Goal: Transaction & Acquisition: Purchase product/service

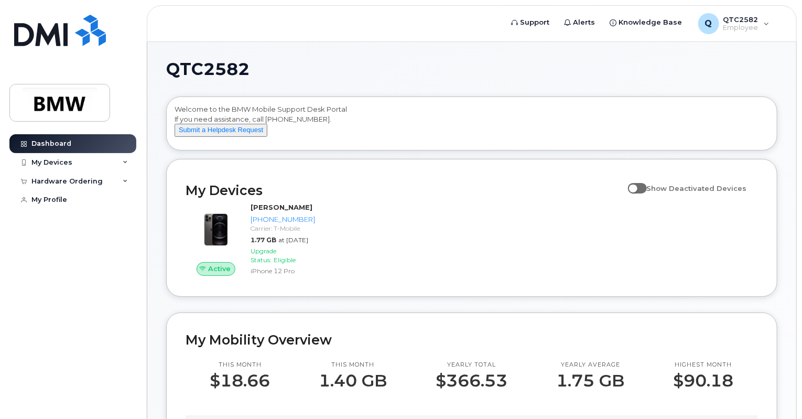
click at [413, 195] on h2 "My Devices" at bounding box center [404, 190] width 437 height 16
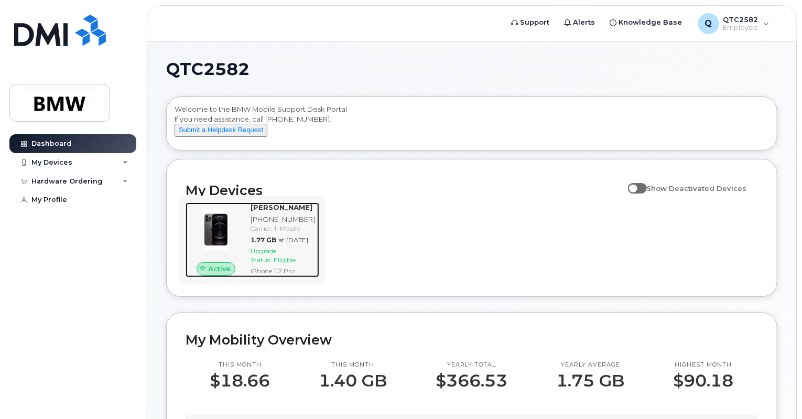
click at [226, 257] on div at bounding box center [216, 229] width 61 height 54
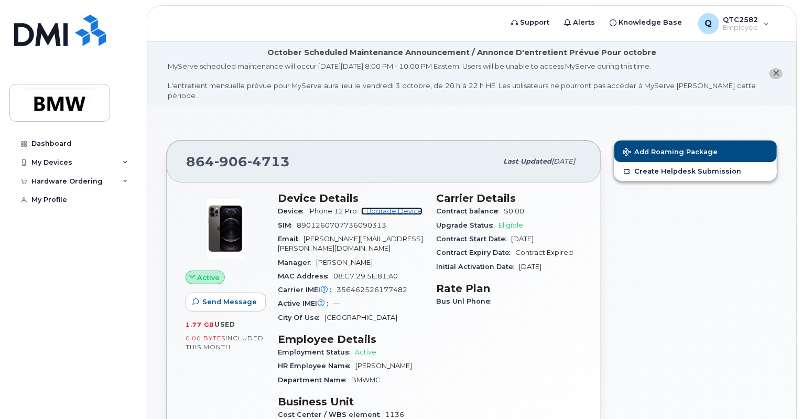
click at [408, 207] on link "+ Upgrade Device" at bounding box center [391, 211] width 61 height 8
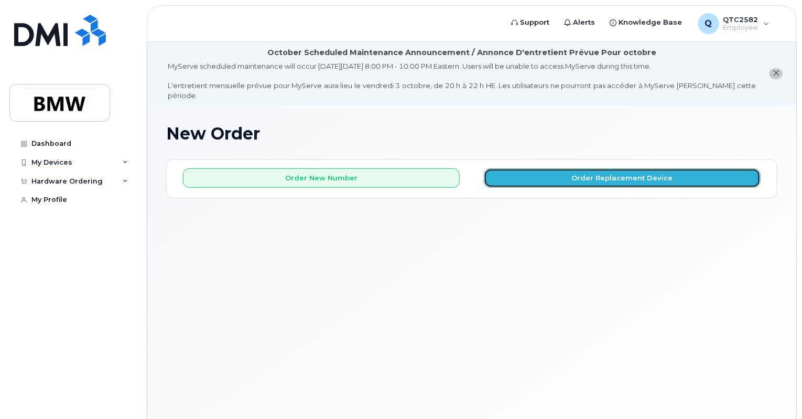
click at [560, 175] on button "Order Replacement Device" at bounding box center [622, 177] width 277 height 19
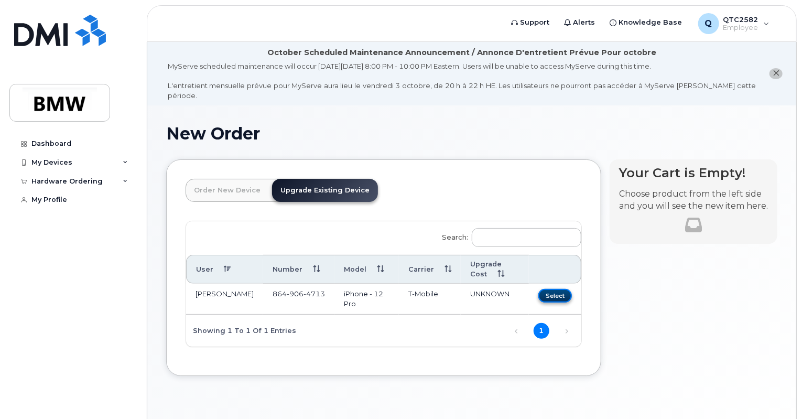
click at [556, 289] on button "Select" at bounding box center [555, 295] width 34 height 13
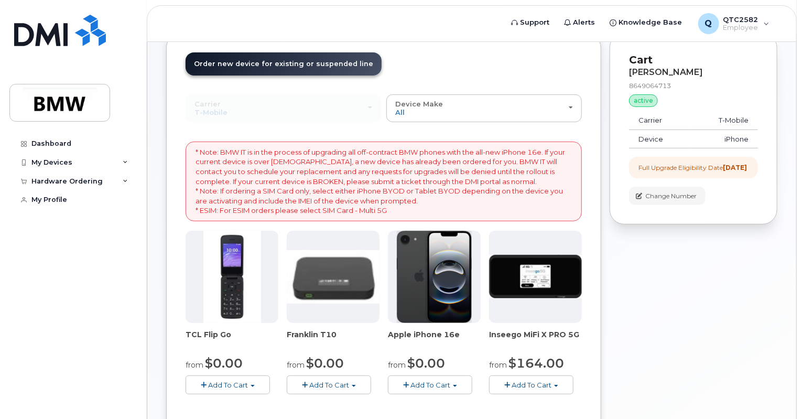
scroll to position [121, 0]
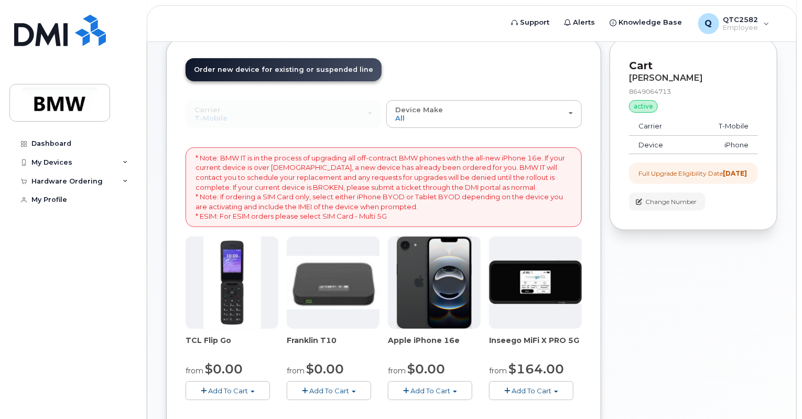
click at [455, 381] on button "Add To Cart" at bounding box center [430, 390] width 84 height 18
click at [658, 340] on div "Your Cart is Empty! Choose product from the left side and you will see the new …" at bounding box center [693, 356] width 168 height 635
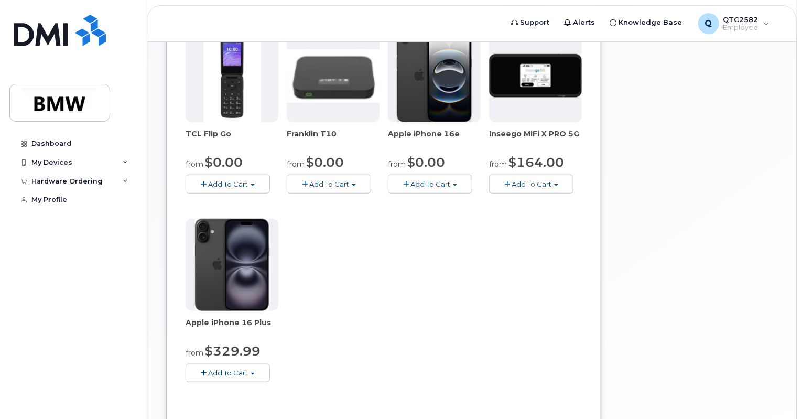
scroll to position [326, 0]
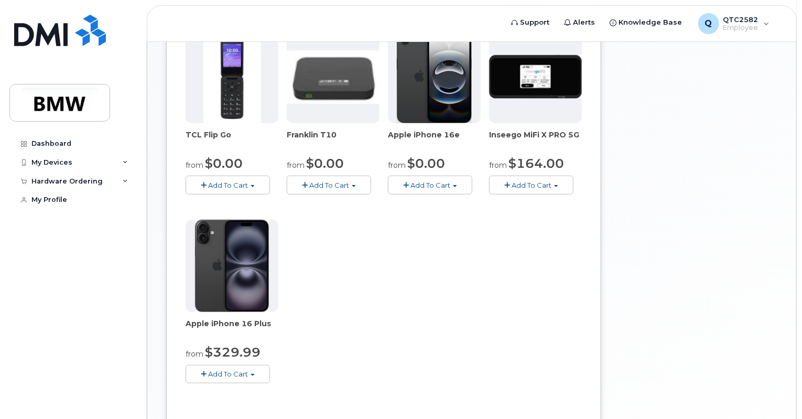
click at [454, 176] on button "Add To Cart" at bounding box center [430, 185] width 84 height 18
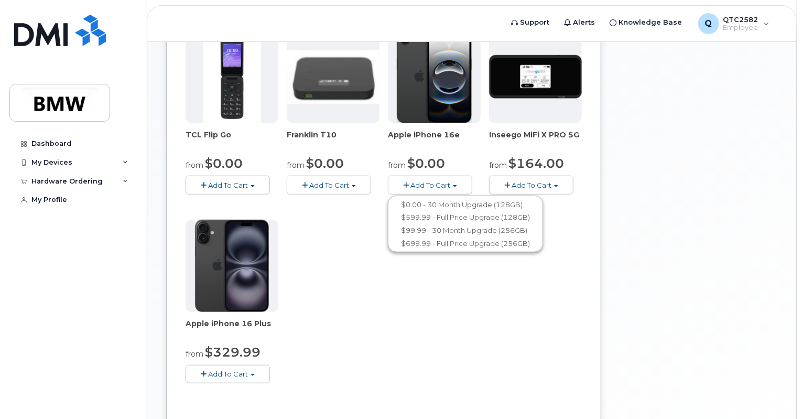
click at [264, 365] on button "Add To Cart" at bounding box center [228, 374] width 84 height 18
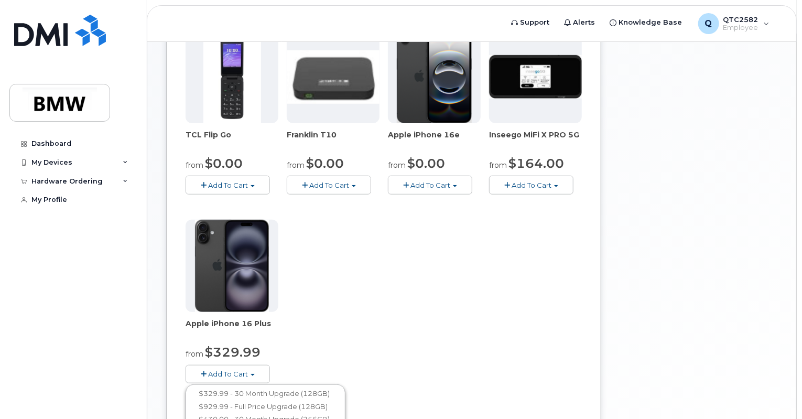
click at [461, 178] on button "Add To Cart" at bounding box center [430, 185] width 84 height 18
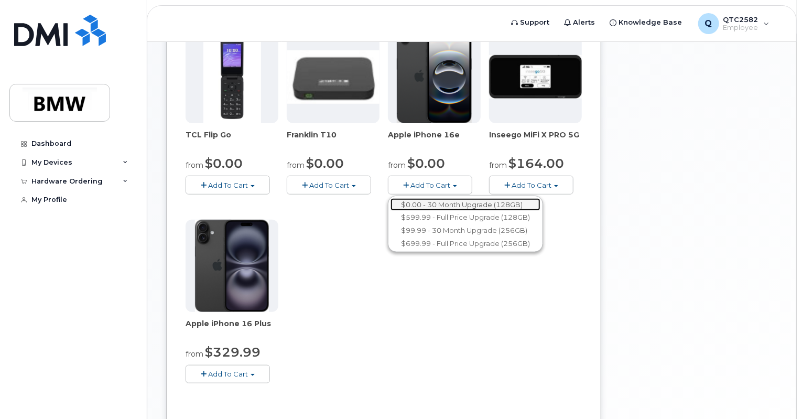
click at [453, 198] on link "$0.00 - 30 Month Upgrade (128GB)" at bounding box center [465, 204] width 150 height 13
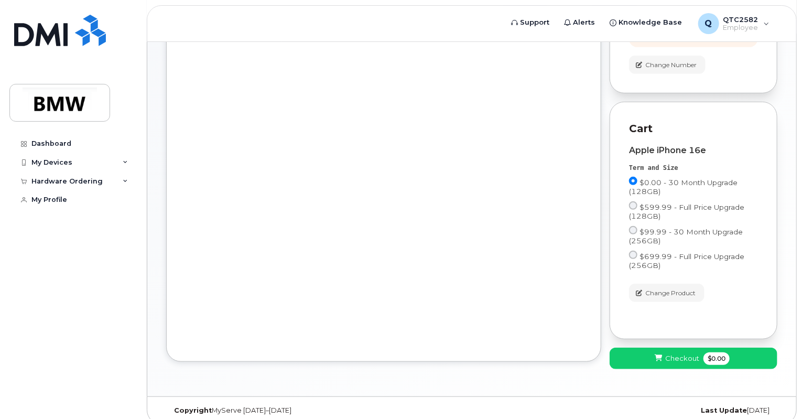
scroll to position [266, 0]
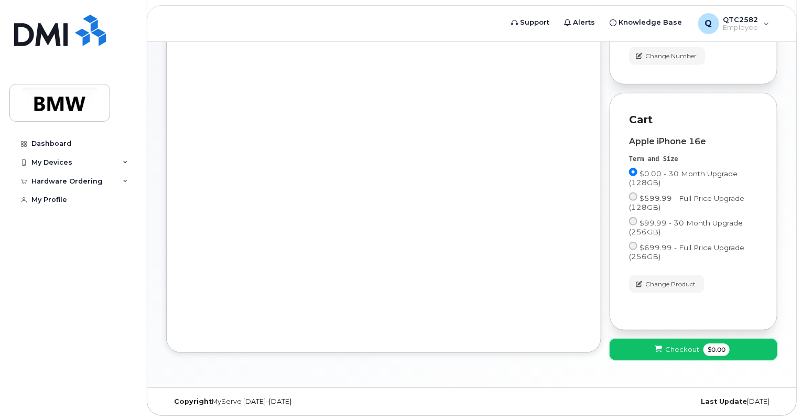
click at [697, 346] on span "Checkout" at bounding box center [682, 349] width 34 height 10
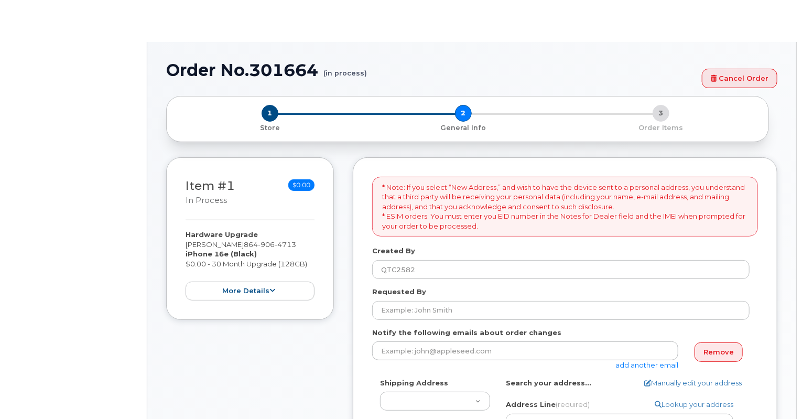
select select
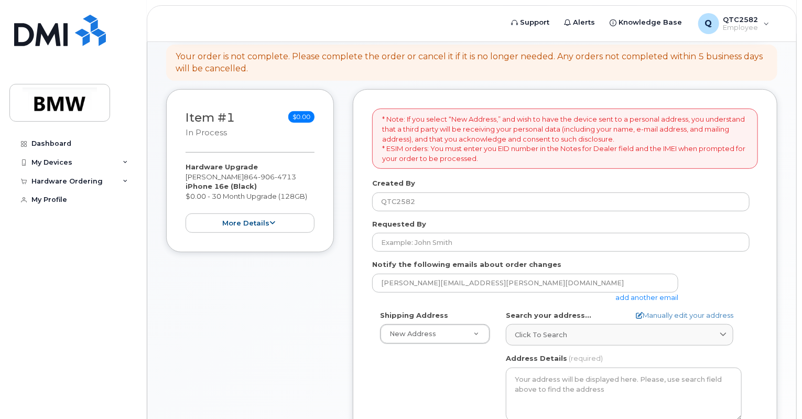
scroll to position [178, 0]
click at [274, 218] on icon at bounding box center [273, 221] width 6 height 7
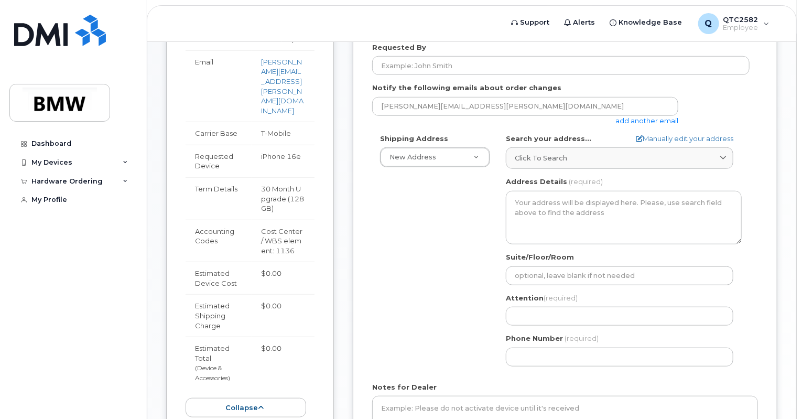
scroll to position [359, 0]
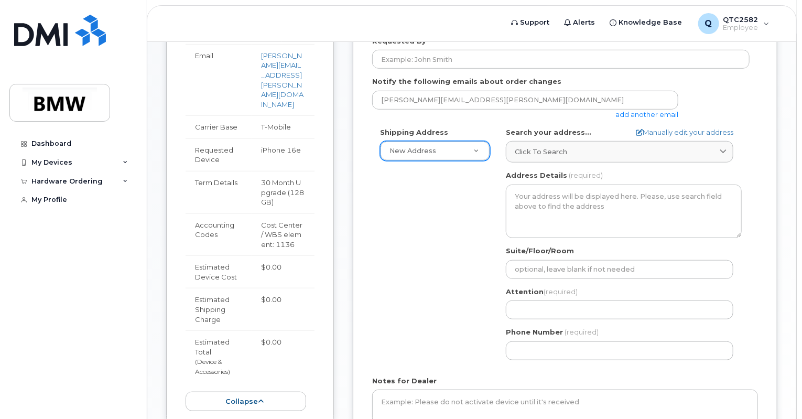
click at [727, 147] on span at bounding box center [723, 152] width 10 height 10
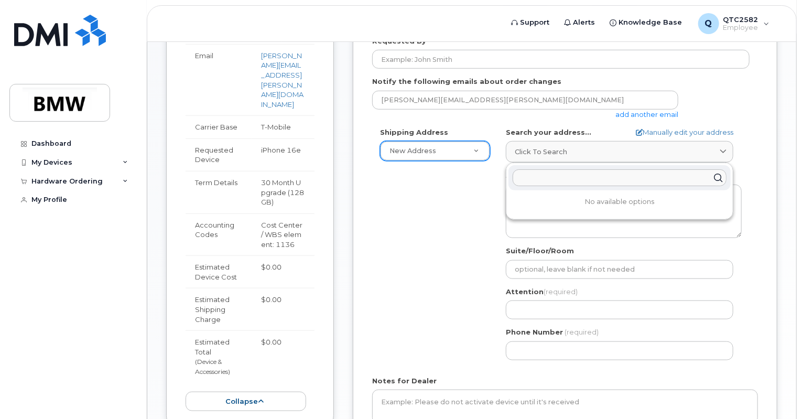
click at [693, 169] on input "text" at bounding box center [619, 177] width 214 height 17
type input "1"
type input "6"
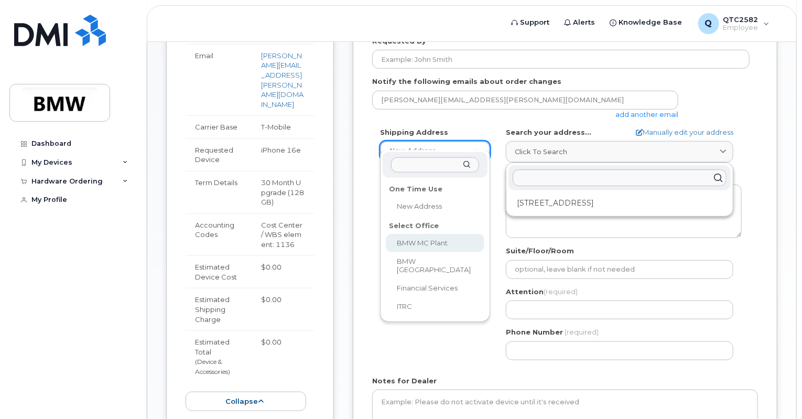
select select
type textarea "1400 Highway 101 S GREER SC 29651-6731 UNITED STATES Greer South Carolina 29651…"
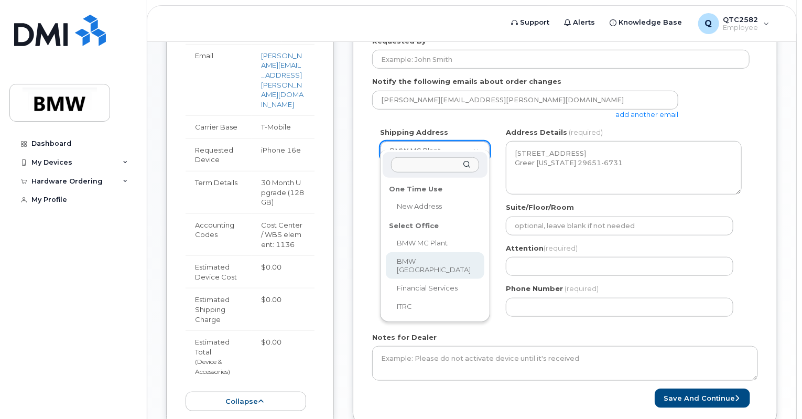
select select
type textarea "200 BMW Drive Woodcliff Lake NJ 07677 Woodcliff Lake New Jersey 07677"
select select
type textarea "1400 Highway 101 S GREER SC 29651-6731 UNITED STATES Greer South Carolina 29651…"
click at [459, 165] on input "text" at bounding box center [435, 164] width 88 height 15
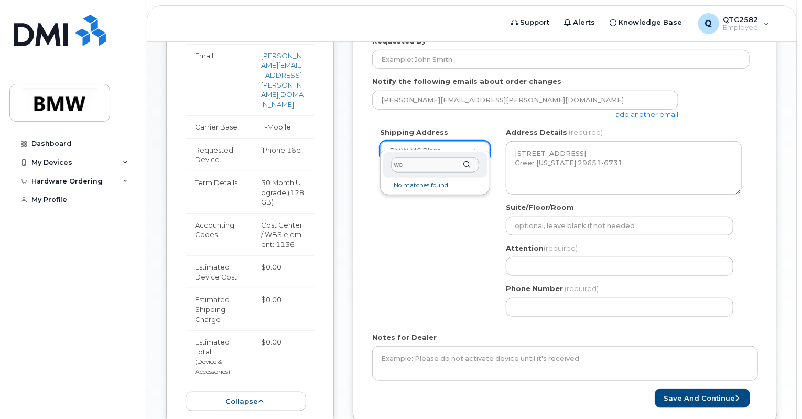
type input "w"
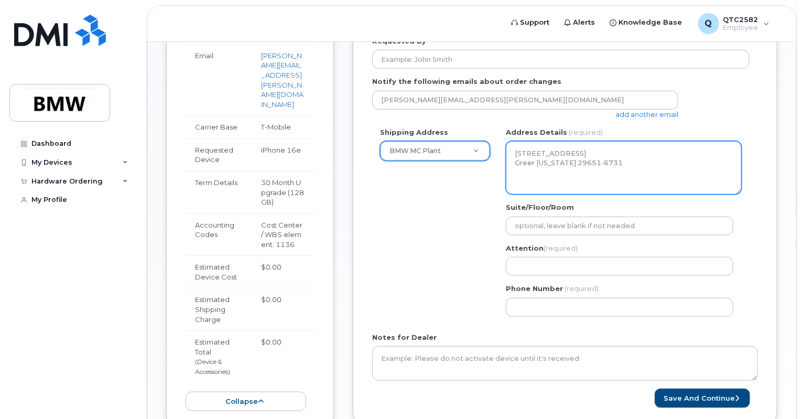
drag, startPoint x: 649, startPoint y: 171, endPoint x: 496, endPoint y: 115, distance: 163.1
click at [497, 127] on div "Shipping Address BMW MC Plant New Address BMW MC Plant BMW North America Financ…" at bounding box center [560, 225] width 377 height 197
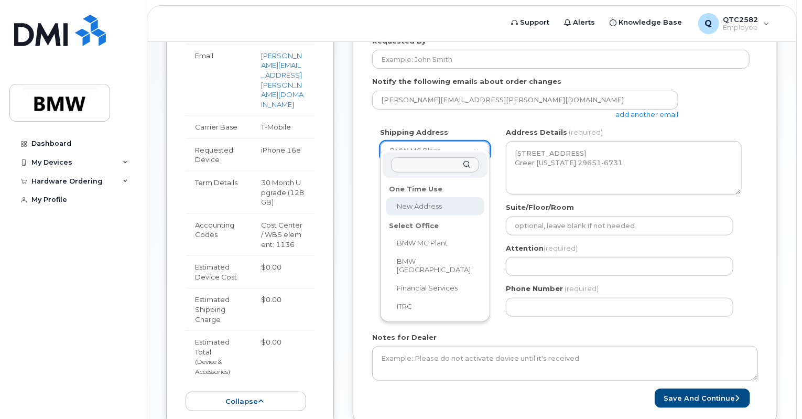
select select
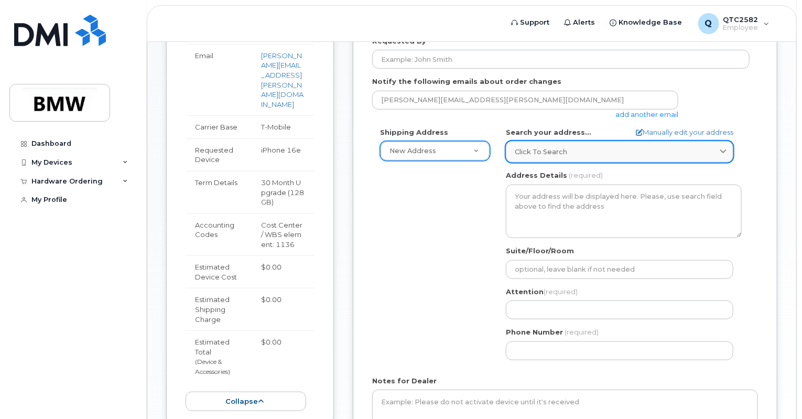
click at [609, 147] on div "Click to search" at bounding box center [620, 152] width 210 height 10
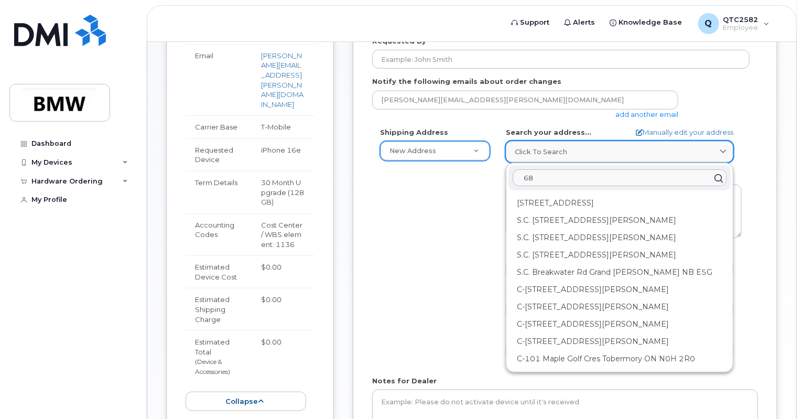
type input "6"
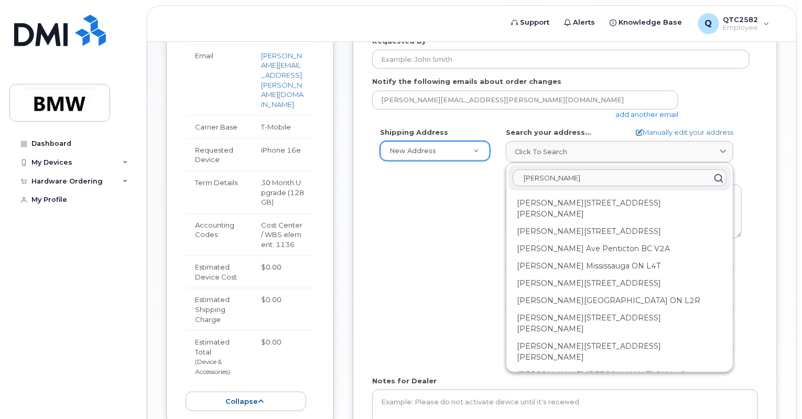
drag, startPoint x: 569, startPoint y: 167, endPoint x: 418, endPoint y: 162, distance: 151.5
click at [418, 162] on div "Shipping Address New Address New Address BMW MC Plant BMW North America Financi…" at bounding box center [560, 247] width 377 height 241
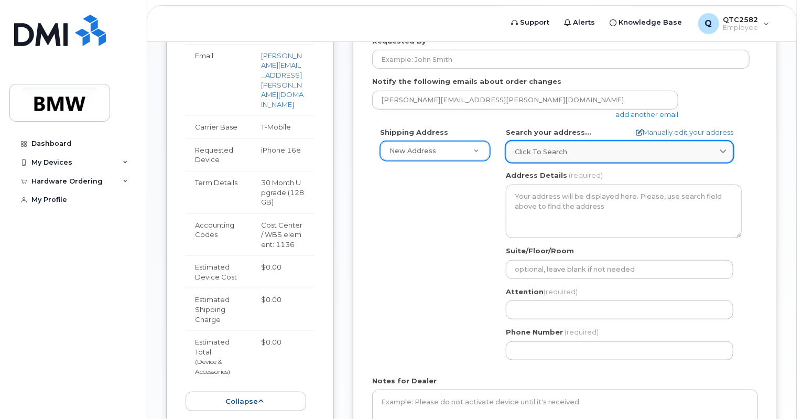
click at [546, 147] on span "Click to search" at bounding box center [541, 152] width 52 height 10
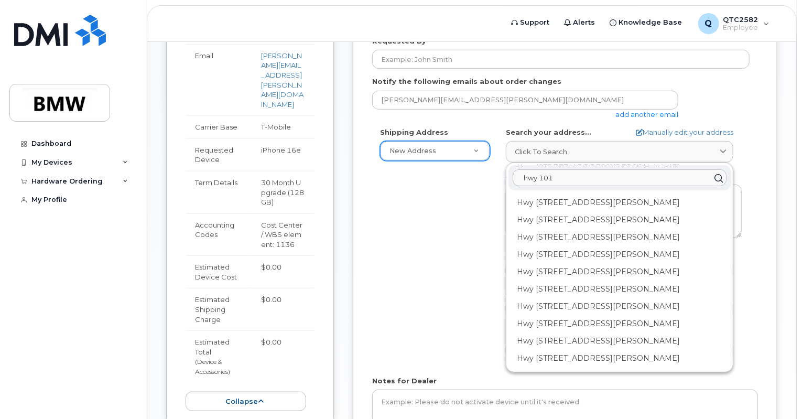
scroll to position [0, 0]
drag, startPoint x: 555, startPoint y: 170, endPoint x: 437, endPoint y: 188, distance: 119.8
click at [437, 188] on div "Shipping Address New Address New Address BMW MC Plant BMW North America Financi…" at bounding box center [560, 247] width 377 height 241
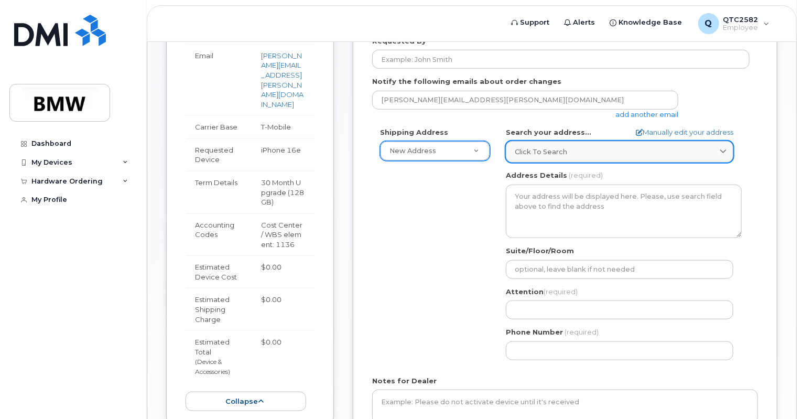
click at [527, 147] on span "Click to search" at bounding box center [541, 152] width 52 height 10
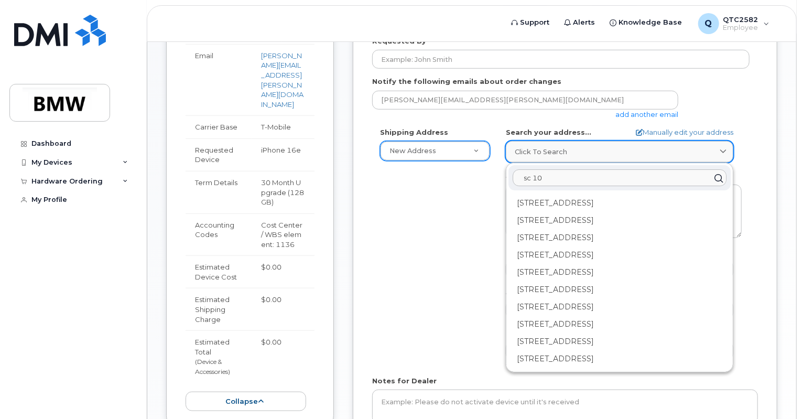
type input "sc 101"
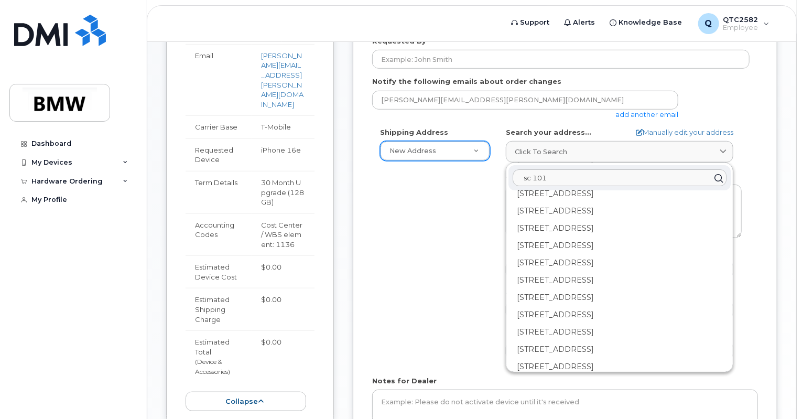
scroll to position [25, 0]
drag, startPoint x: 611, startPoint y: 166, endPoint x: 503, endPoint y: 173, distance: 108.2
click at [503, 173] on div "AB Search your address... Manually edit your address Click to search sc 101 101…" at bounding box center [624, 247] width 252 height 241
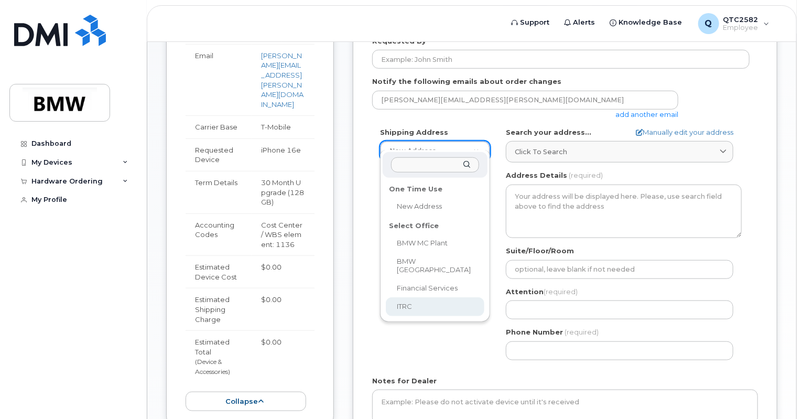
select select
type textarea "2 Research Dr GREENVILLE SC 29607-5257 UNITED STATES Greenville South Carolina …"
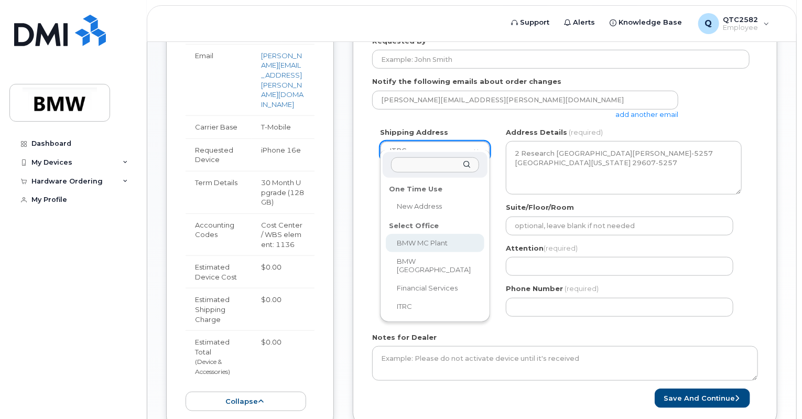
select select
type textarea "1400 Highway 101 S GREER SC 29651-6731 UNITED STATES Greer South Carolina 29651…"
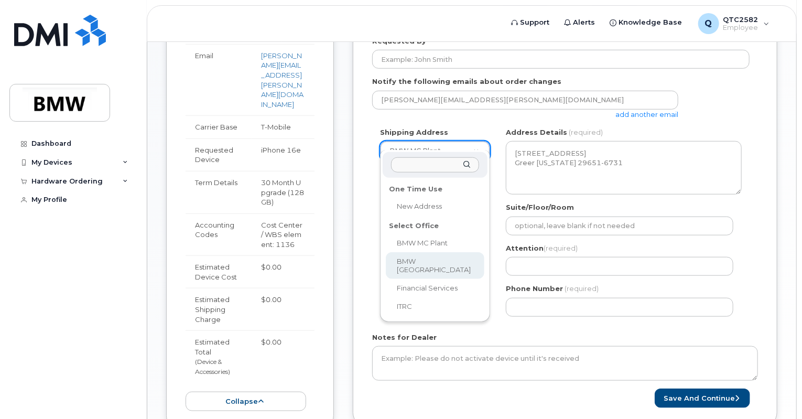
select select
type textarea "200 BMW Drive Woodcliff Lake NJ 07677 Woodcliff Lake New Jersey 07677"
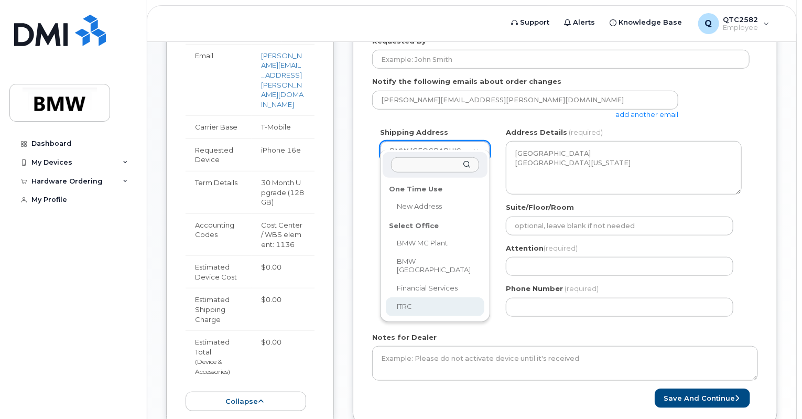
select select
type textarea "2 Research Dr GREENVILLE SC 29607-5257 UNITED STATES Greenville South Carolina …"
select select
type textarea "1400 City View Dr COLUMBUS OH 43215-1078 UNITED STATES Columbus Ohio 43215-1078"
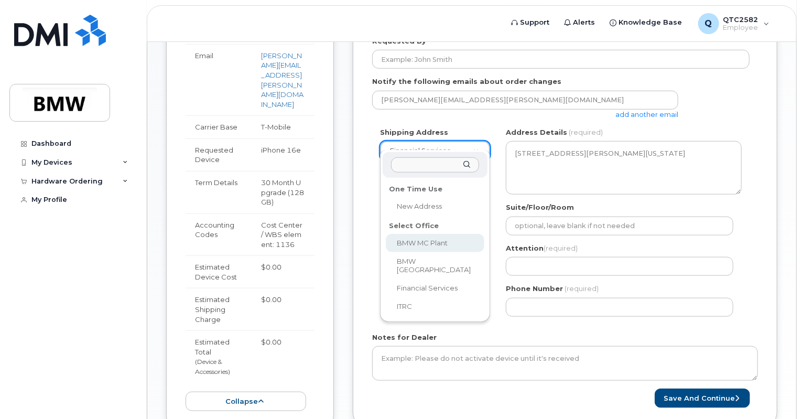
select select
type textarea "1400 Highway 101 S GREER SC 29651-6731 UNITED STATES Greer South Carolina 29651…"
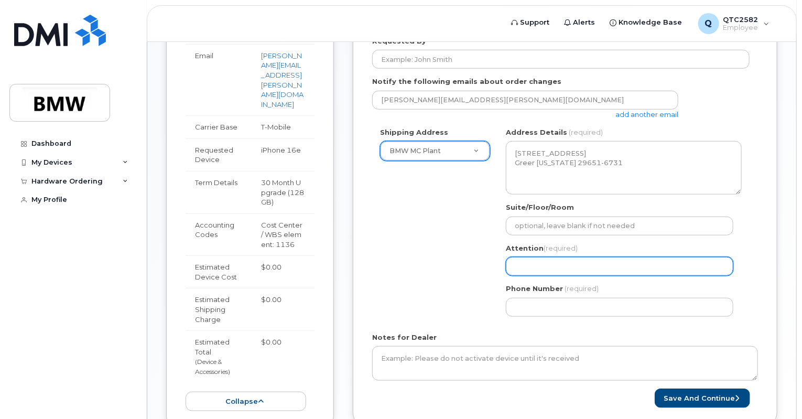
click at [536, 257] on input "Attention (required)" at bounding box center [619, 266] width 227 height 19
select select
type input "C"
select select
type input "Co"
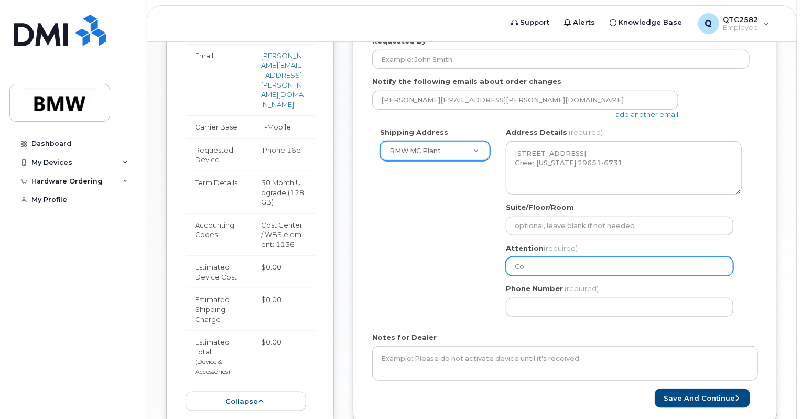
select select
type input "Cor"
select select
type input "Cort"
select select
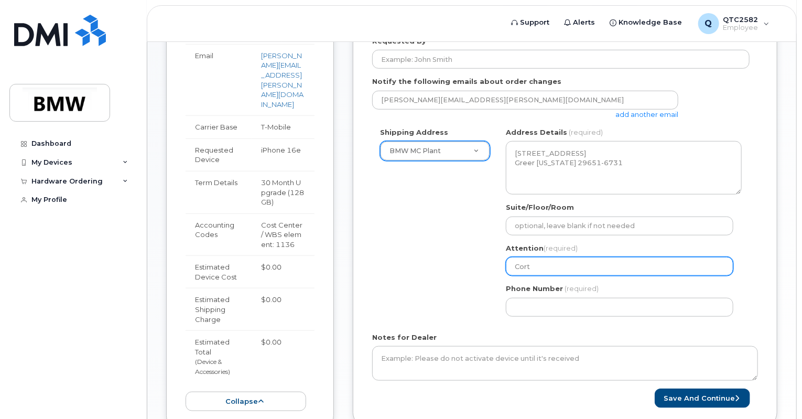
type input "Cortn"
select select
type input "Cortne"
select select
type input "Cortney"
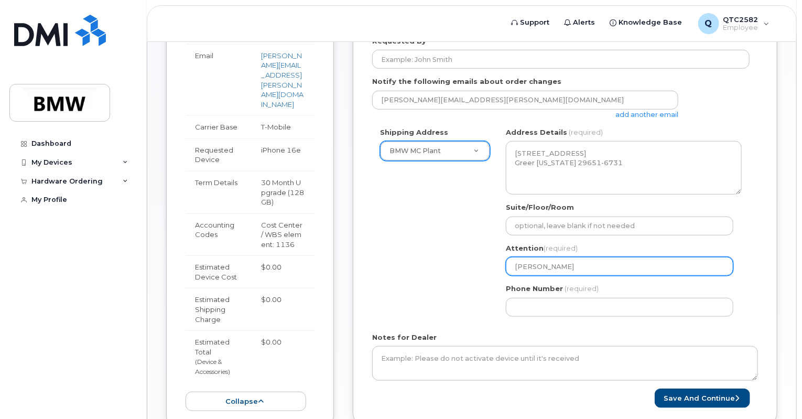
select select
type input "Cortney JO"
select select
type input "Cortney JOn"
select select
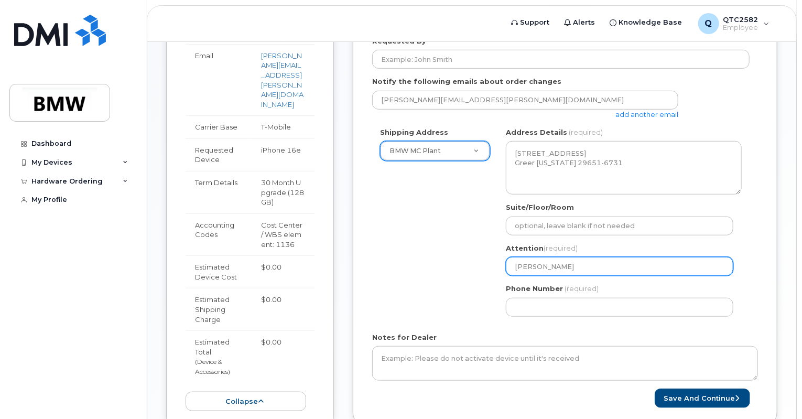
type input "Cortney JOne"
select select
type input "Cortney JOnes"
select select
type input "Cortney JOne"
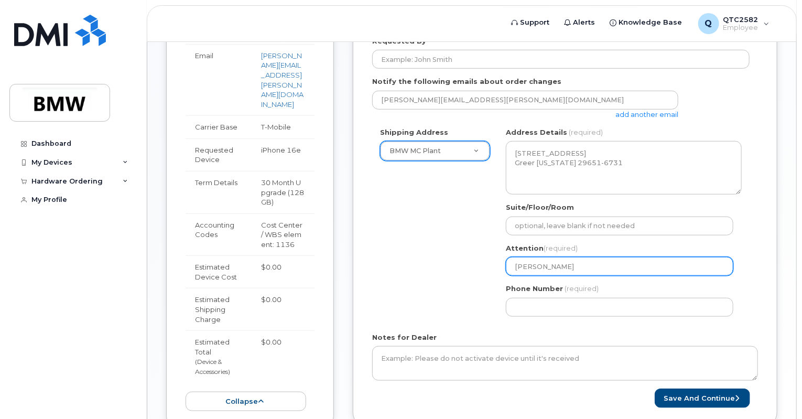
select select
type input "Cortney JOn"
select select
type input "Cortney JO"
select select
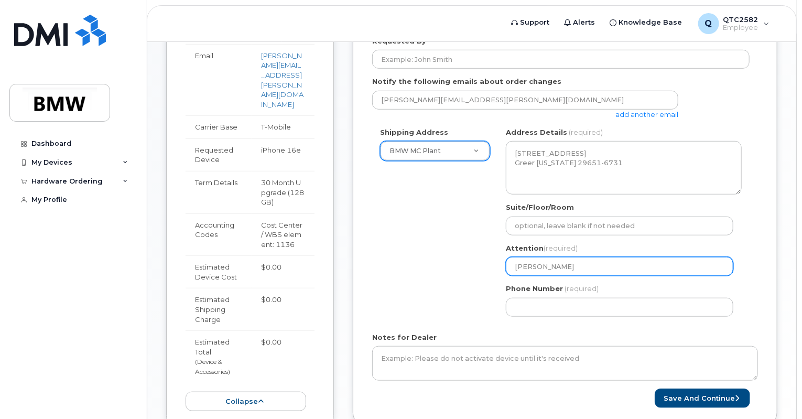
type input "Cortney J"
select select
type input "Cortney Jo"
select select
type input "Cortney Joe"
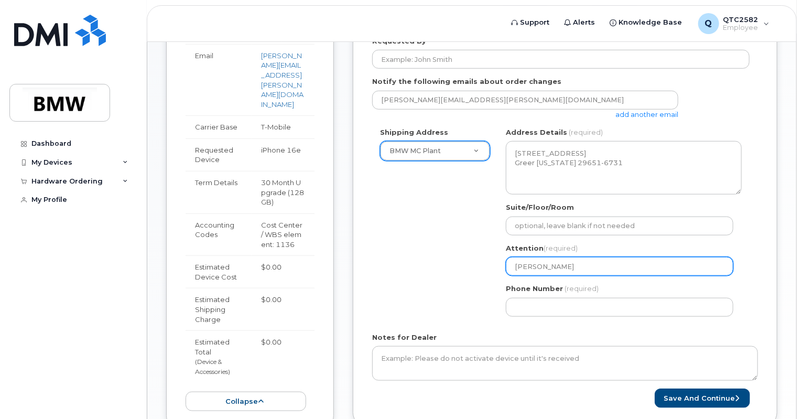
select select
type input "Cortney Jo"
select select
type input "Cortney Jon"
select select
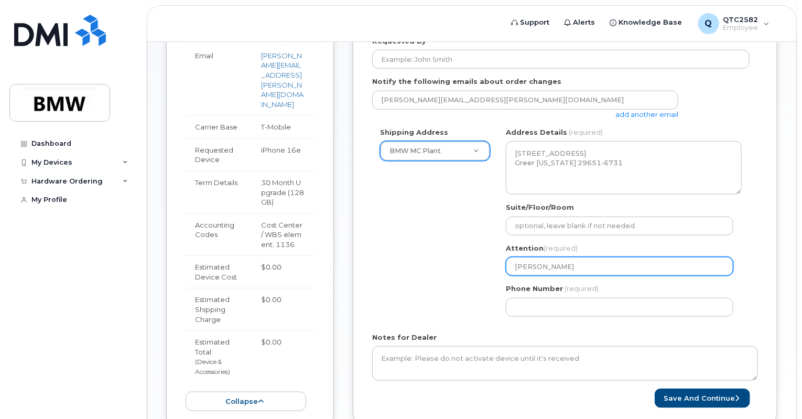
type input "Cortney Jone"
select select
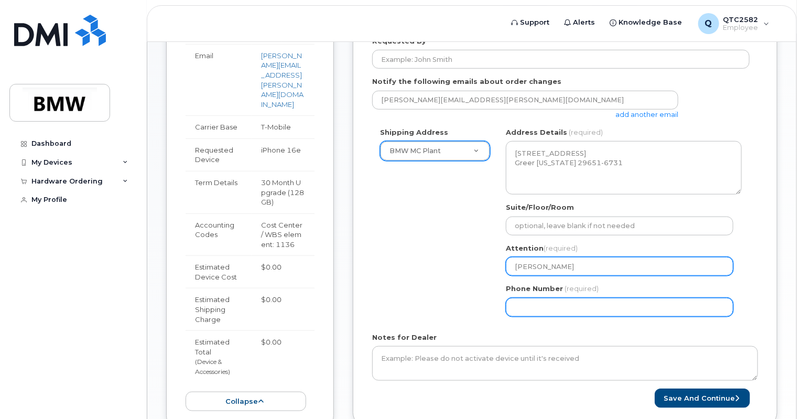
type input "[PERSON_NAME]"
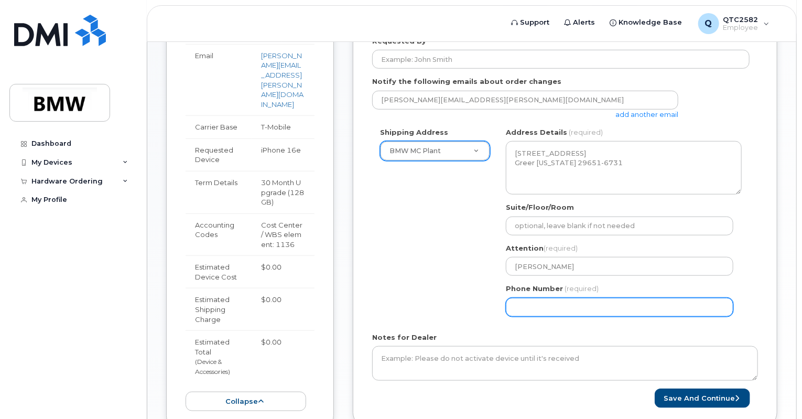
click at [542, 298] on input "Phone Number" at bounding box center [619, 307] width 227 height 19
select select
type input "864"
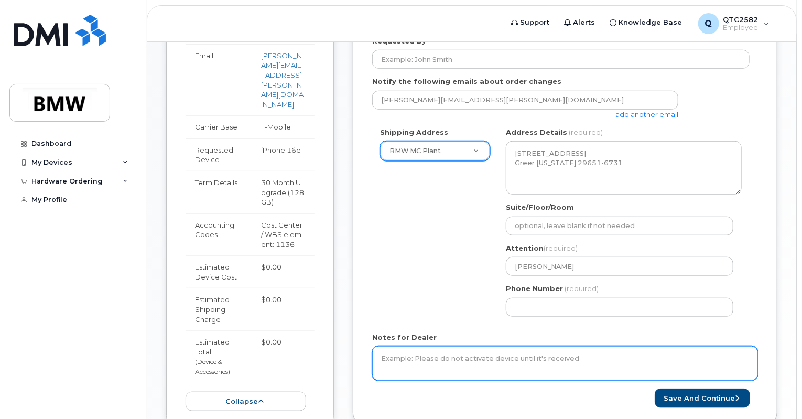
click at [472, 353] on textarea "Notes for Dealer" at bounding box center [565, 363] width 386 height 35
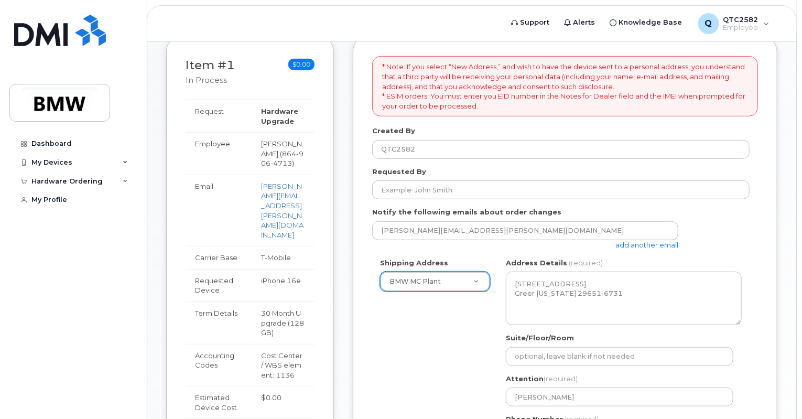
scroll to position [221, 0]
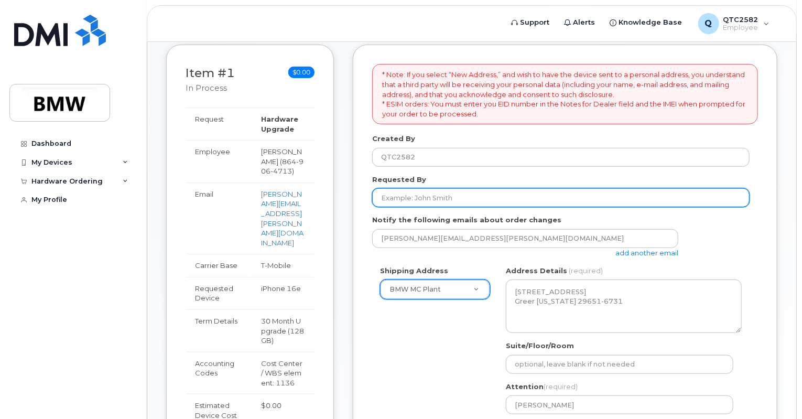
click at [451, 192] on input "Requested By" at bounding box center [560, 197] width 377 height 19
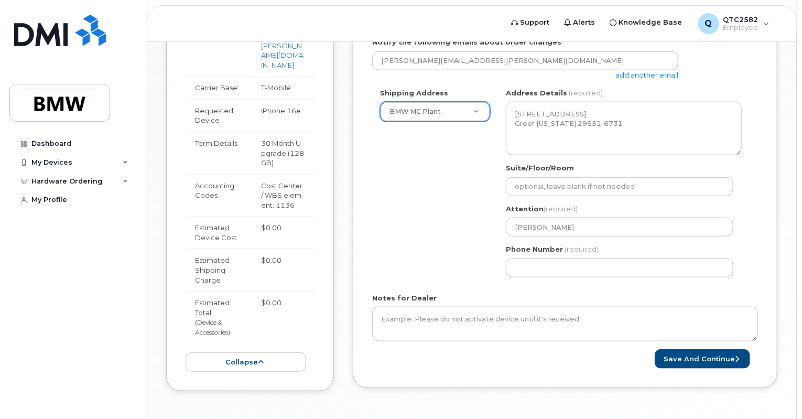
scroll to position [424, 0]
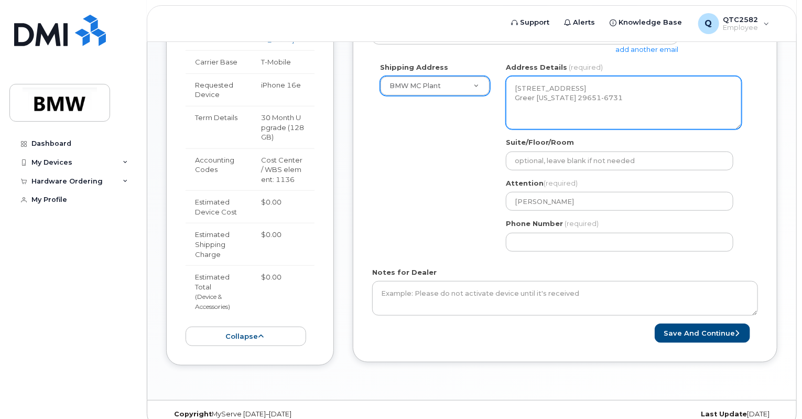
type input "[PERSON_NAME]"
click at [585, 78] on textarea "1400 Highway 101 S GREER SC 29651-6731 UNITED STATES Greer South Carolina 29651…" at bounding box center [624, 102] width 236 height 53
click at [598, 93] on textarea "1400 Highway 101 S GREER SC 29651-6731 UNITED STATES Greer South Carolina 29651…" at bounding box center [624, 102] width 236 height 53
click at [551, 100] on textarea "1400 Highway 101 S GREER SC 29651-6731 UNITED STATES Greer South Carolina 29651…" at bounding box center [624, 102] width 236 height 53
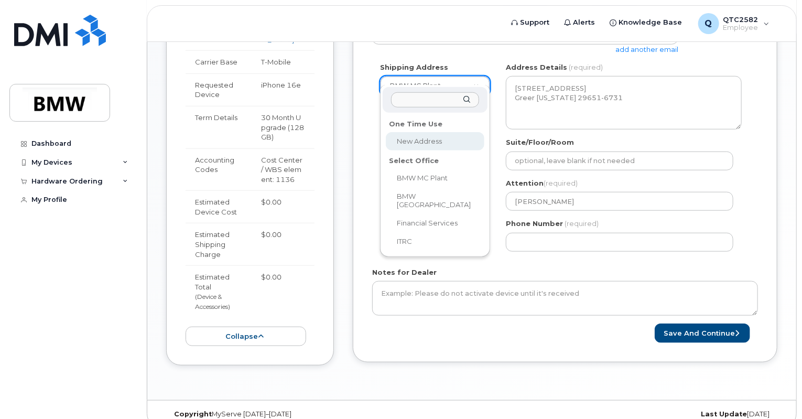
select select
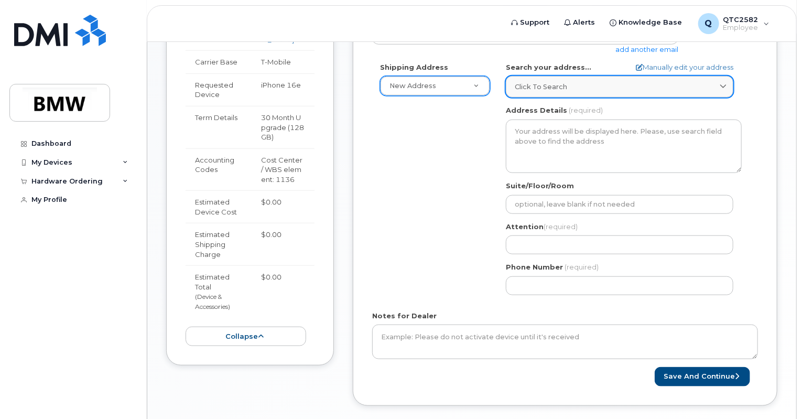
click at [583, 82] on div "Click to search" at bounding box center [620, 87] width 210 height 10
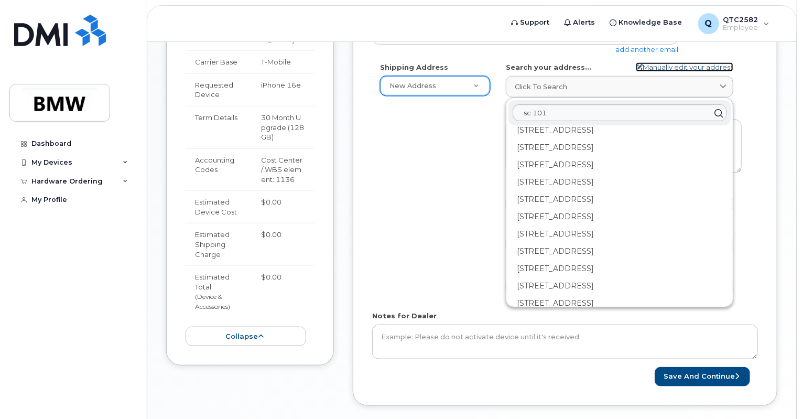
click at [636, 64] on icon at bounding box center [639, 67] width 7 height 7
select select
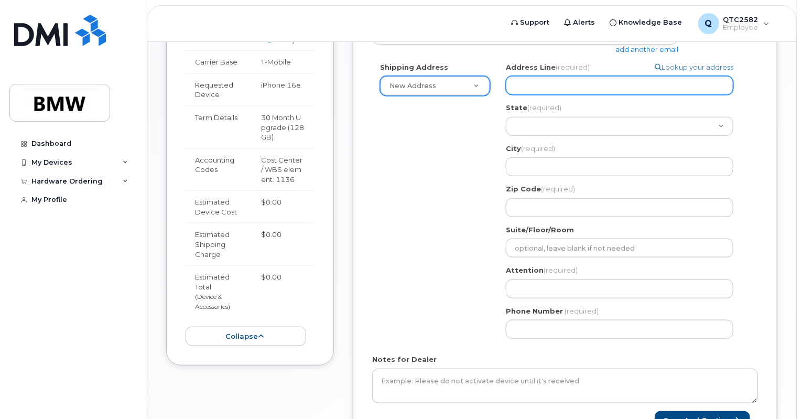
click at [616, 76] on input "Address Line (required)" at bounding box center [619, 85] width 227 height 19
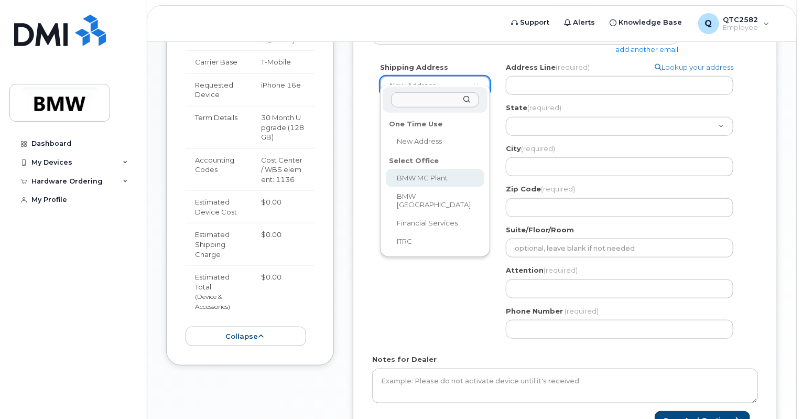
select select
type textarea "1400 Highway 101 S GREER SC 29651-6731 UNITED STATES Greer South Carolina 29651…"
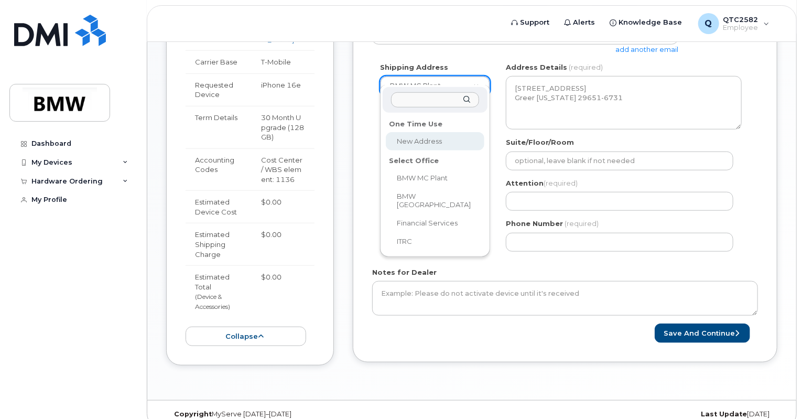
select select
select select "? string:AB ?"
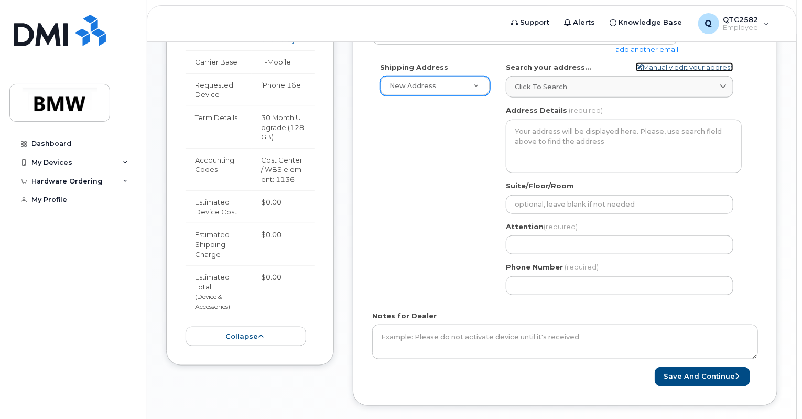
click at [644, 62] on link "Manually edit your address" at bounding box center [684, 67] width 97 height 10
select select
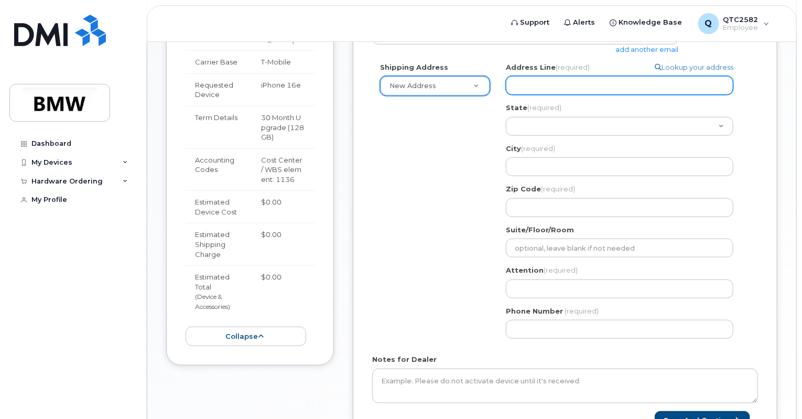
click at [585, 76] on input "Address Line (required)" at bounding box center [619, 85] width 227 height 19
select select
type input "6"
select select
type input "68"
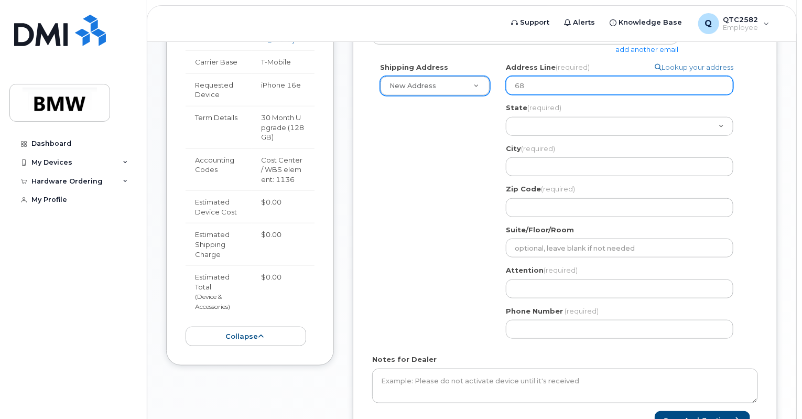
select select
type input "681"
select select
type input "6810"
select select
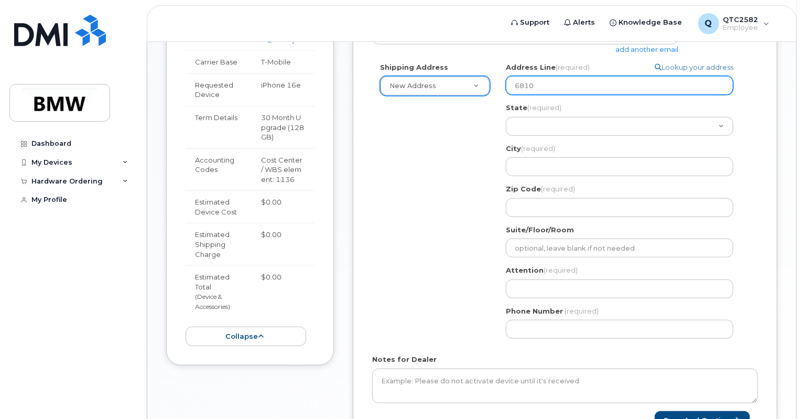
type input "6810 S"
select select
type input "6810 SC"
select select
type input "6810 SC-"
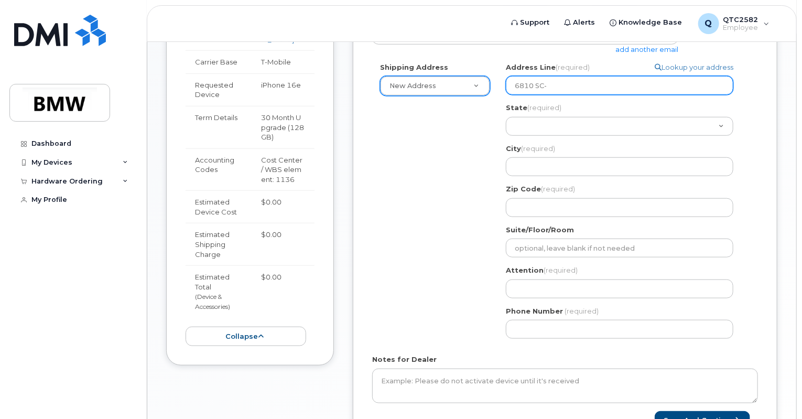
select select
type input "6810 SC-1"
select select
type input "6810 SC-10"
select select
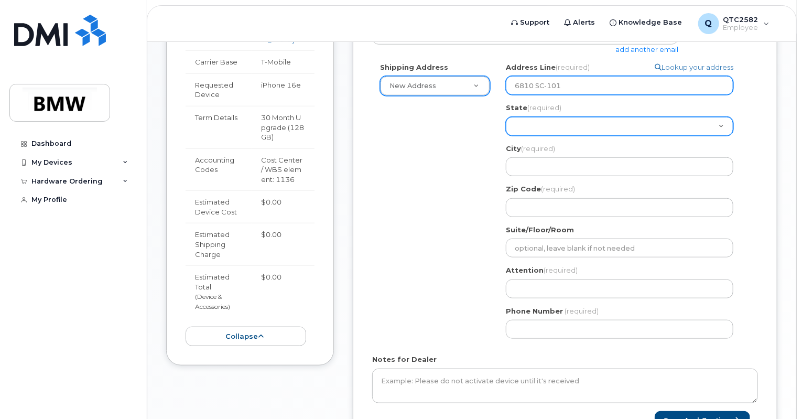
type input "6810 SC-101"
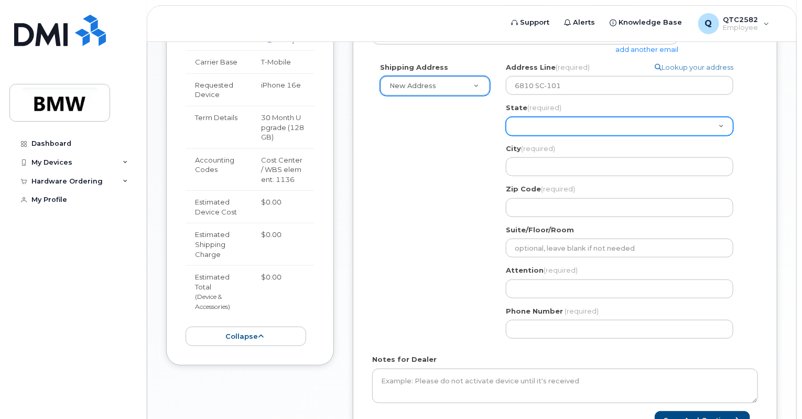
click at [552, 117] on select "Alabama Alaska American Samoa Arizona Arkansas California Colorado Connecticut …" at bounding box center [619, 126] width 227 height 19
select select "SC"
click at [506, 117] on select "Alabama Alaska American Samoa Arizona Arkansas California Colorado Connecticut …" at bounding box center [619, 126] width 227 height 19
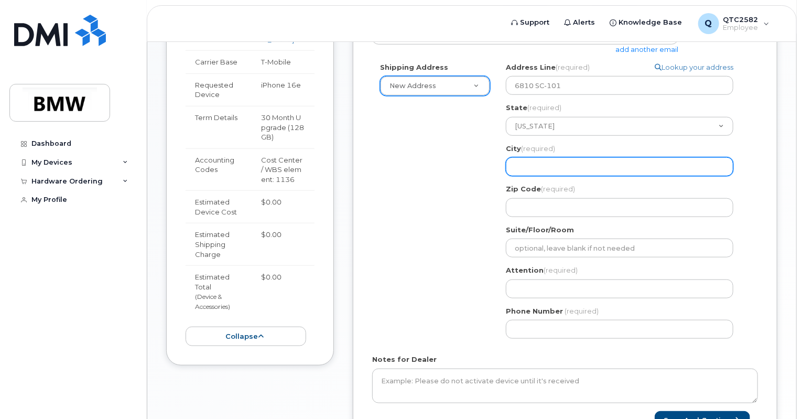
click at [602, 162] on input "City (required)" at bounding box center [619, 166] width 227 height 19
select select
type input "W"
select select
type input "Wo"
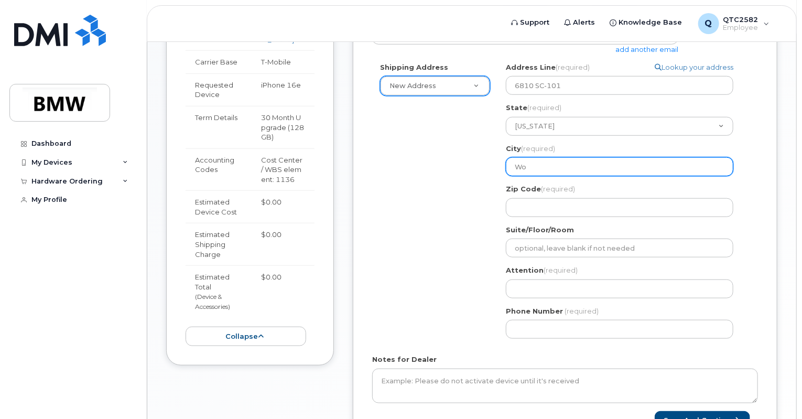
select select
type input "Woo"
select select
type input "Wood"
select select
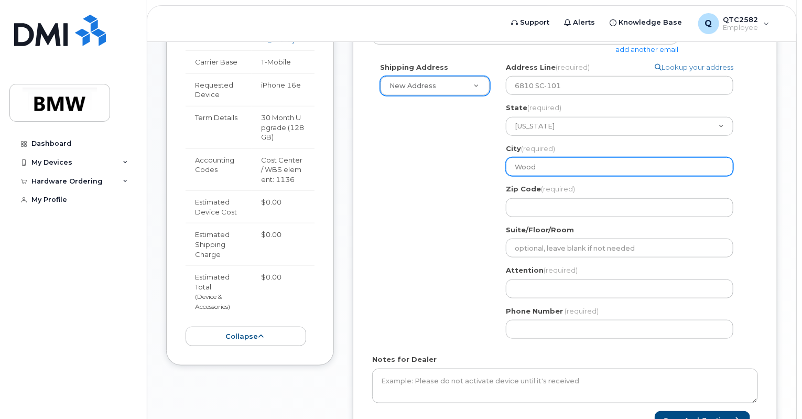
type input "Woodr"
select select
type input "Woodru"
select select
type input "Woodruf"
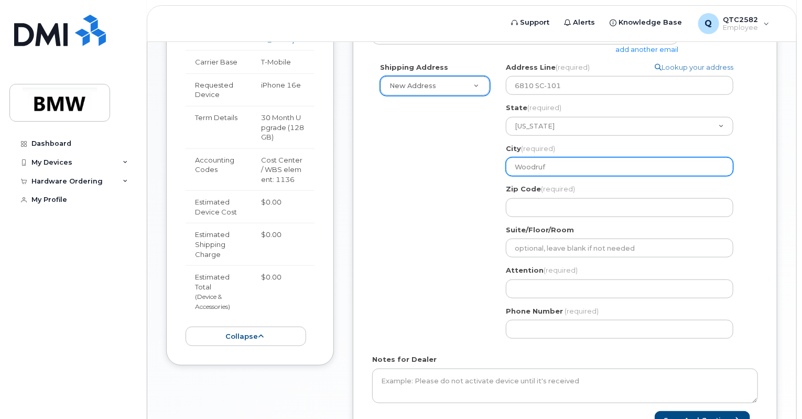
select select
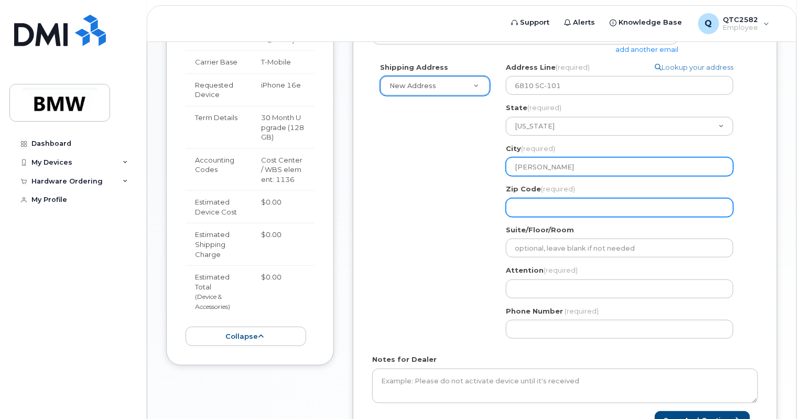
type input "Woodruff"
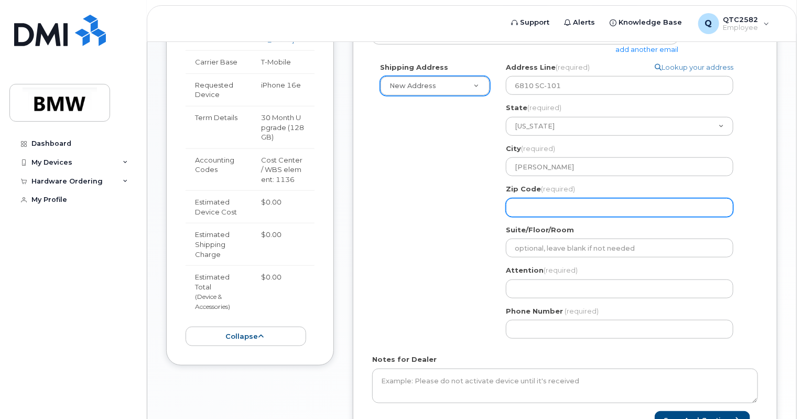
click at [596, 198] on input "Zip Code (required)" at bounding box center [619, 207] width 227 height 19
select select
type input "2"
select select
type input "29"
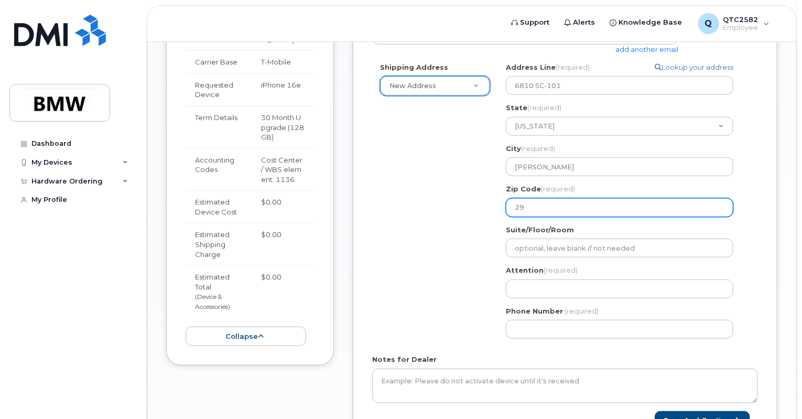
select select
type input "293"
select select
type input "2938"
select select
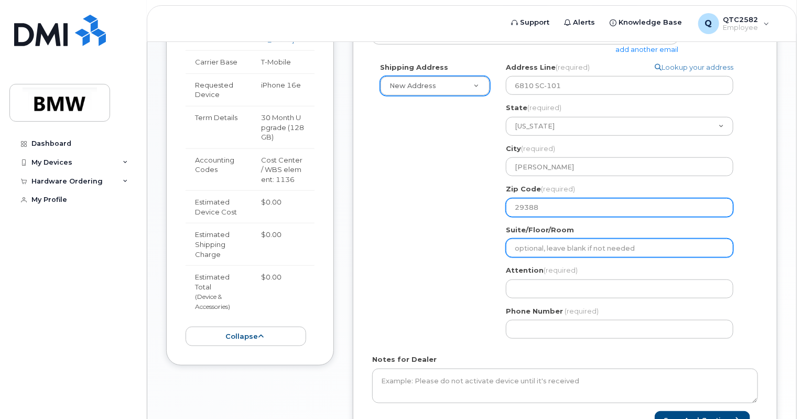
type input "29388"
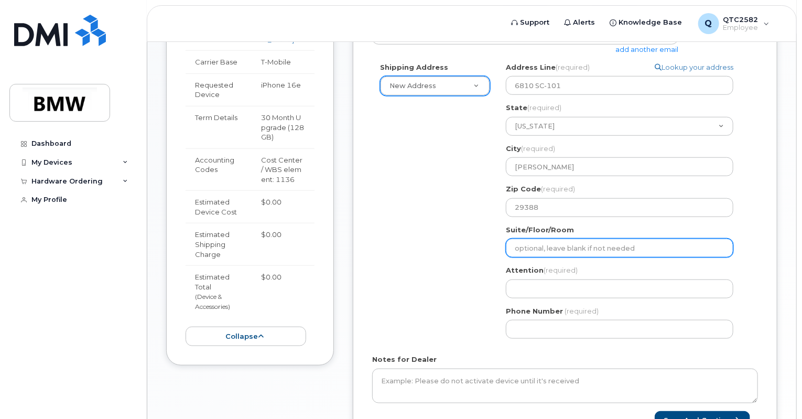
click at [584, 238] on input "Suite/Floor/Room" at bounding box center [619, 247] width 227 height 19
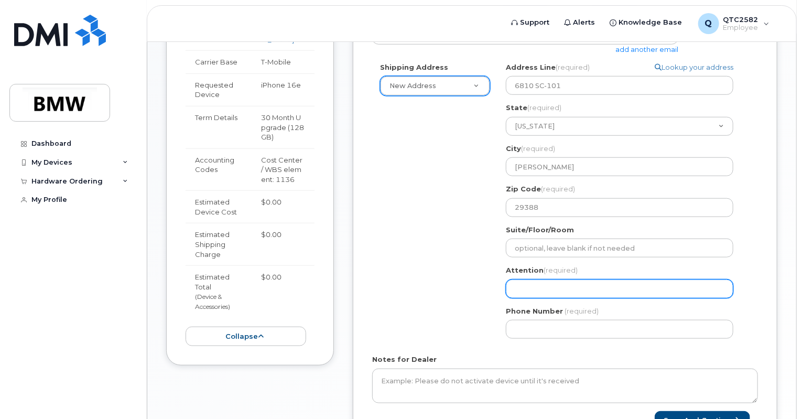
click at [575, 279] on input "Attention (required)" at bounding box center [619, 288] width 227 height 19
select select
type input "C"
select select
type input "Co"
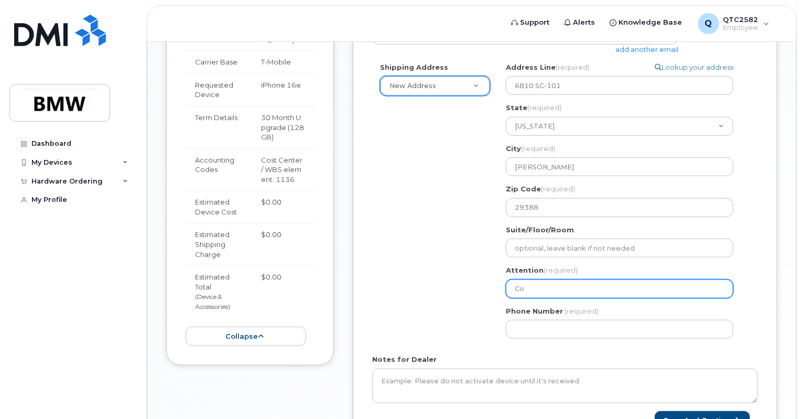
select select
type input "Cor"
select select
type input "Cortn"
select select
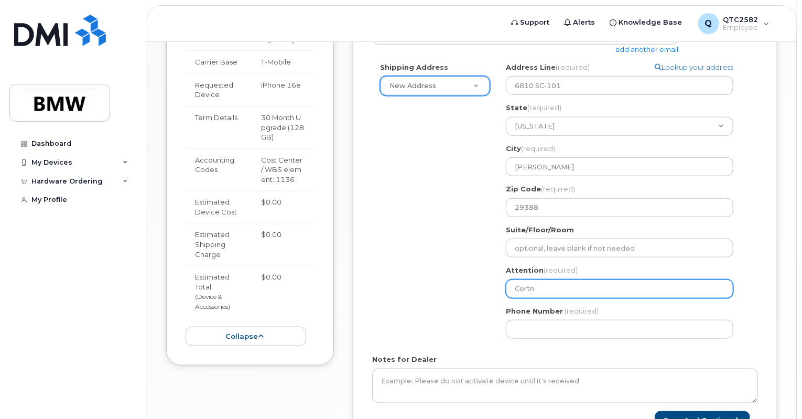
type input "Cortne"
select select
type input "Cortney"
select select
type input "Cortney J"
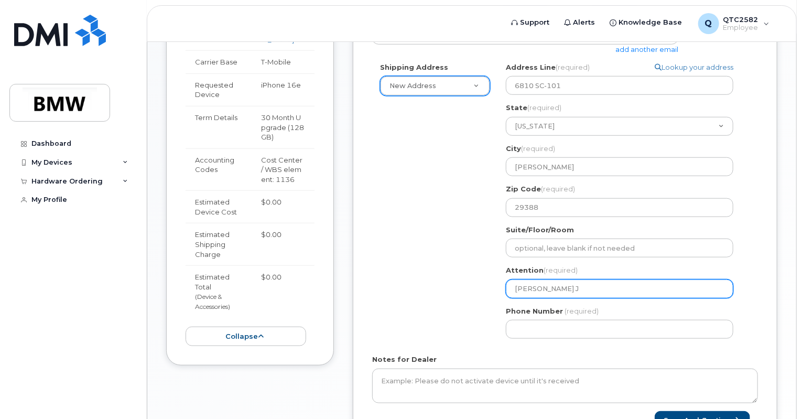
select select
type input "Cortney Jo"
select select
type input "Cortney Jon"
select select
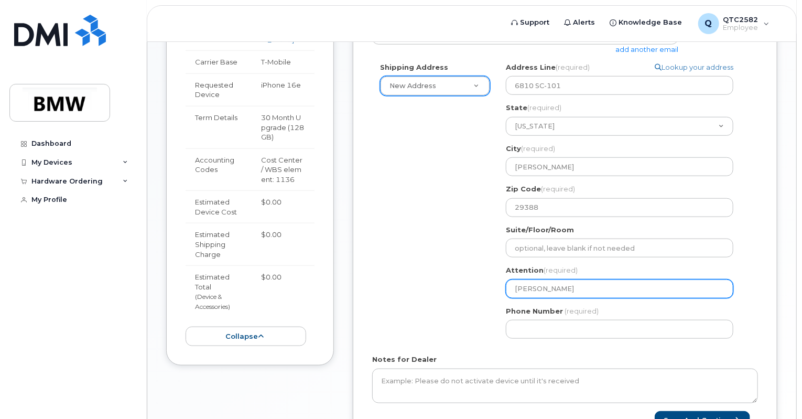
type input "Cortney Jone"
select select
type input "[PERSON_NAME]"
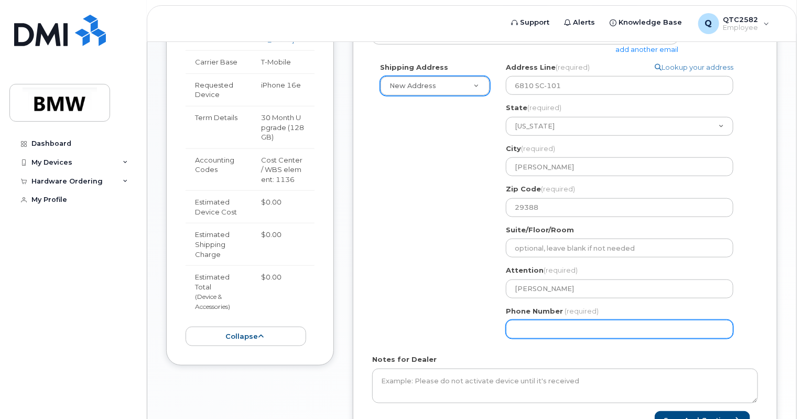
click at [575, 323] on input "Phone Number" at bounding box center [619, 329] width 227 height 19
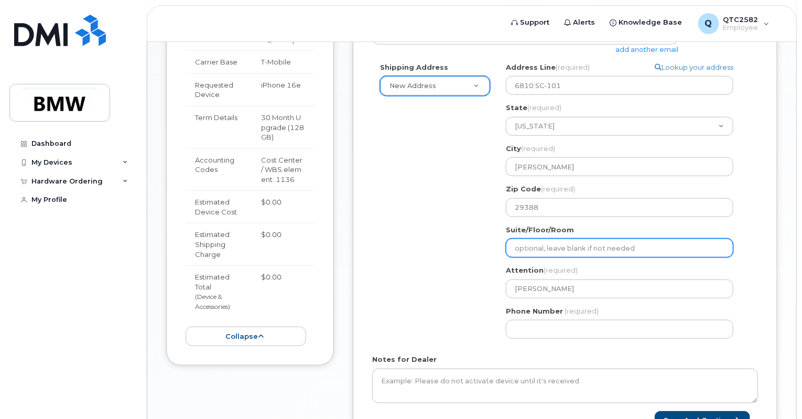
click at [581, 238] on input "Suite/Floor/Room" at bounding box center [619, 247] width 227 height 19
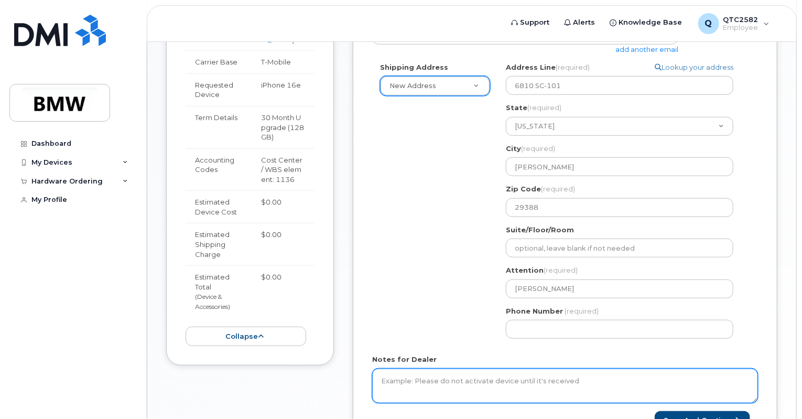
click at [590, 368] on textarea "Notes for Dealer" at bounding box center [565, 385] width 386 height 35
drag, startPoint x: 576, startPoint y: 370, endPoint x: 480, endPoint y: 365, distance: 96.0
click at [480, 368] on textarea "Notes for Dealer" at bounding box center [565, 385] width 386 height 35
click at [514, 373] on textarea "Please do not activate device until recieved." at bounding box center [565, 385] width 386 height 35
click at [562, 375] on textarea "Please do not activate device until received." at bounding box center [565, 385] width 386 height 35
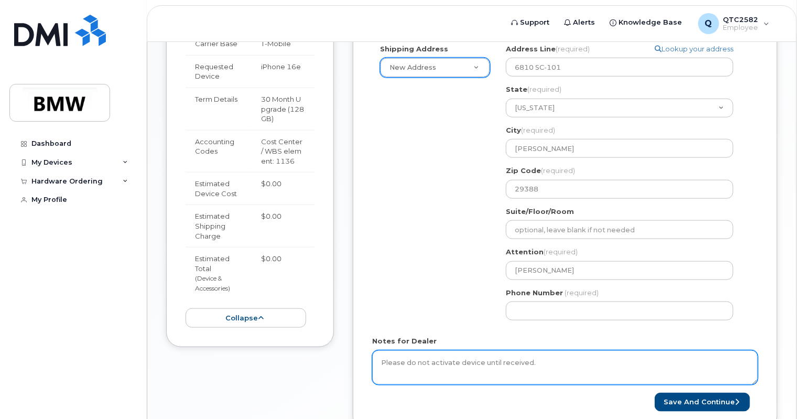
scroll to position [450, 0]
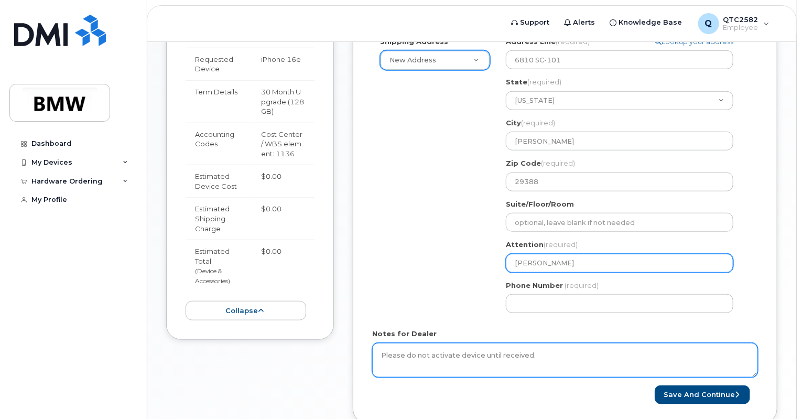
type textarea "Please do not activate device until received."
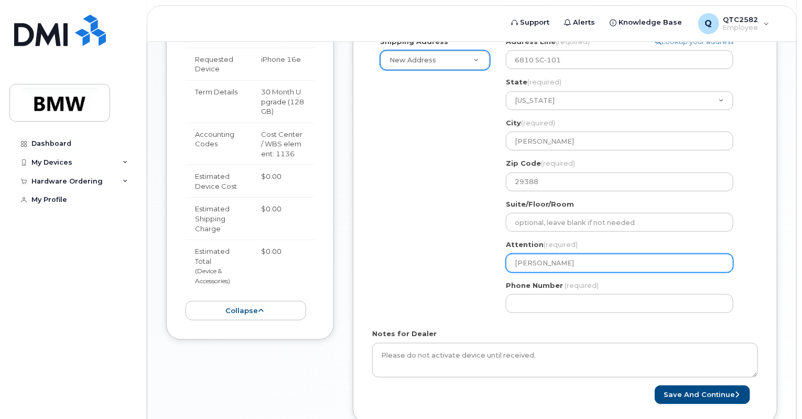
click at [582, 259] on input "[PERSON_NAME]" at bounding box center [619, 263] width 227 height 19
select select
type input "Cortney Jones /"
select select
type input "Cortney Jones / T"
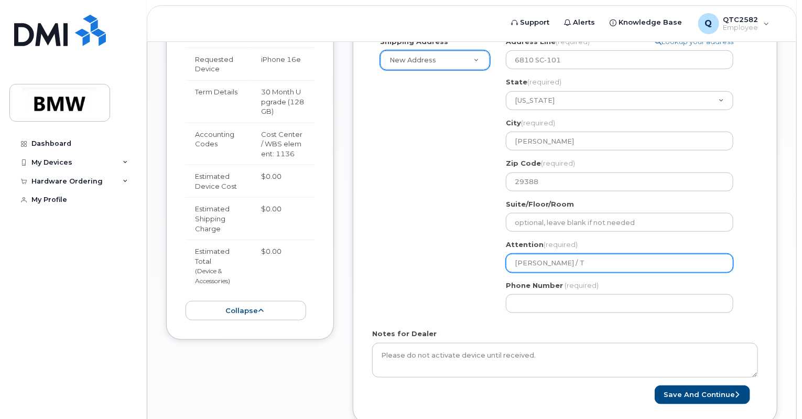
select select
type input "Cortney Jones / Th"
select select
type input "Cortney Jones / Tho"
select select
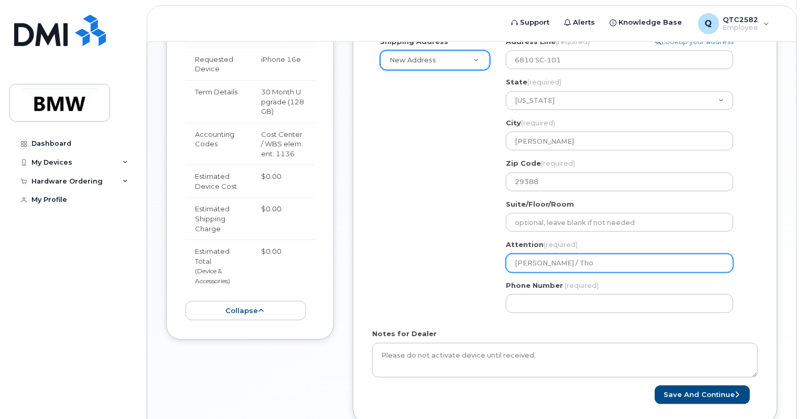
type input "Cortney Jones / Thom"
select select
type input "Cortney Jones / Thoma"
select select
type input "Cortney Jones / Thomas"
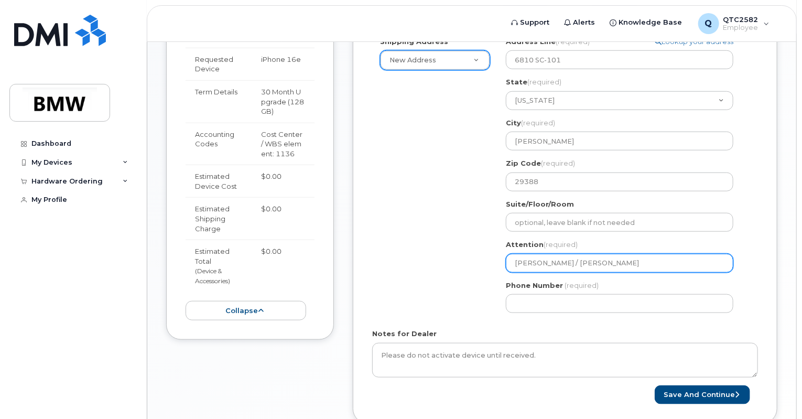
select select
type input "Cortney Jones / Thomas H"
select select
type input "Cortney Jones / Thomas Ho"
select select
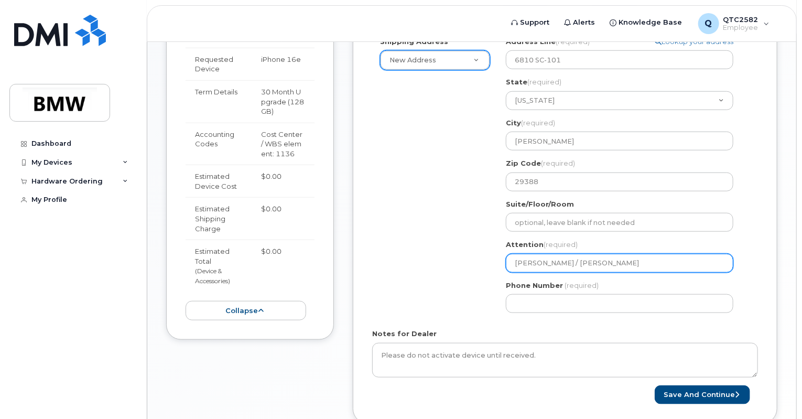
type input "Cortney Jones / Thomas Hof"
select select
type input "Cortney Jones / Thomas Hof,"
select select
type input "Cortney Jones / Thomas Hof,a"
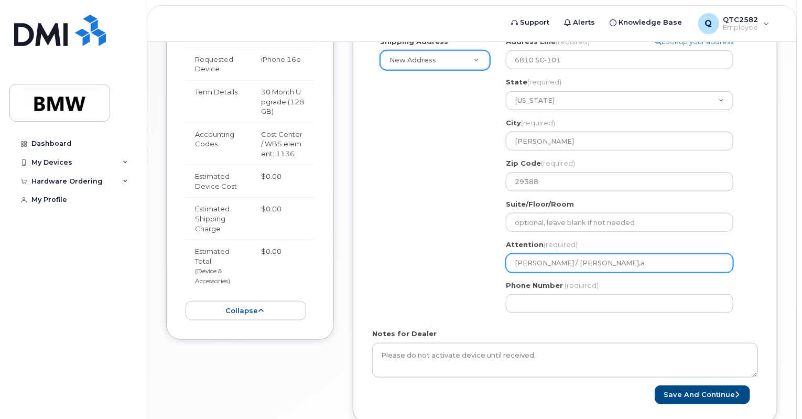
select select
type input "Cortney Jones / Thomas Hof,"
select select
type input "Cortney Jones / Thomas Hof"
select select
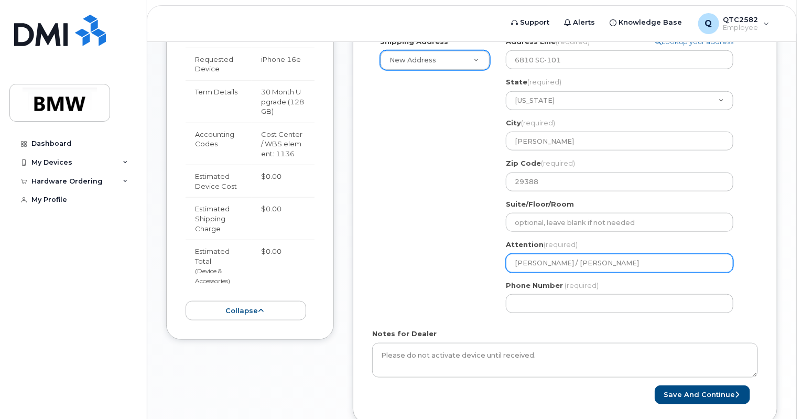
type input "Cortney Jones / Thomas Hofm"
select select
type input "Cortney Jones / Thomas Hofma"
select select
type input "Cortney Jones / Thomas Hofman"
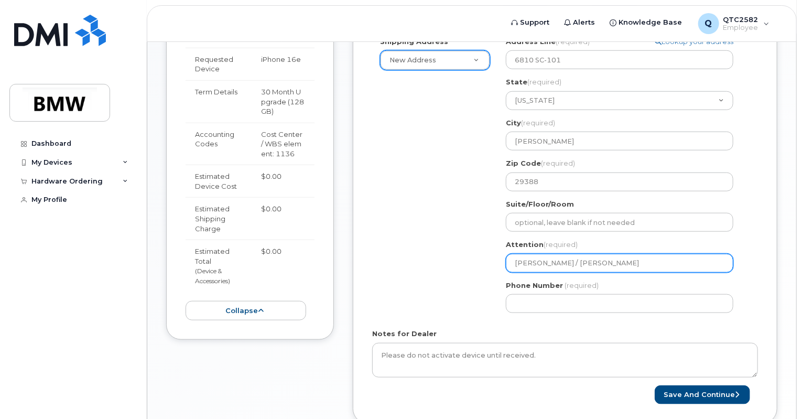
select select
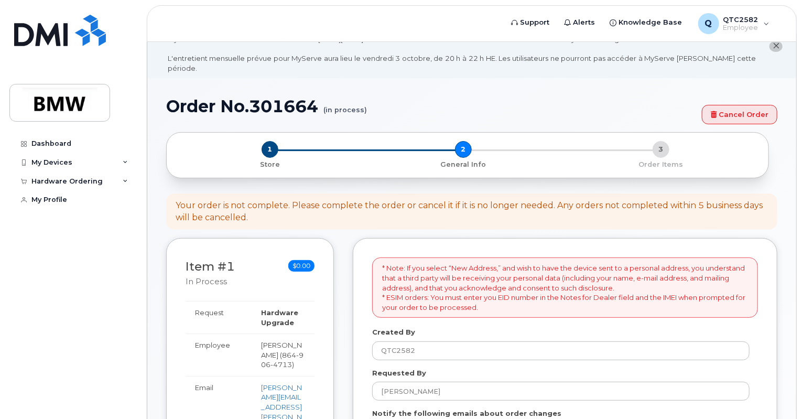
scroll to position [8, 0]
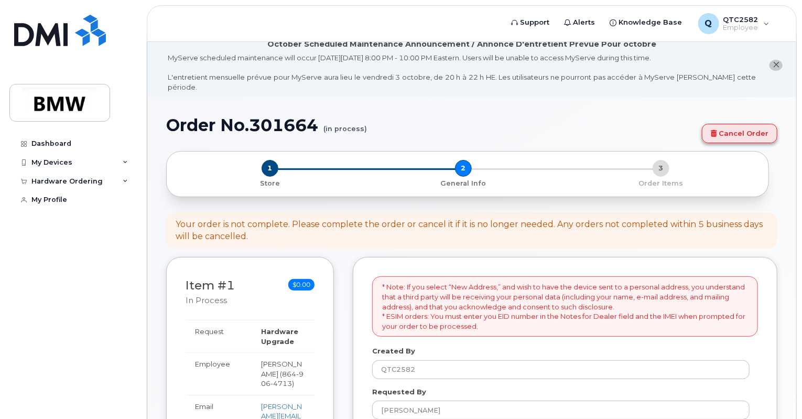
type input "Cortney Jones / Thomas Hofmann"
click at [756, 124] on link "Cancel Order" at bounding box center [739, 133] width 75 height 19
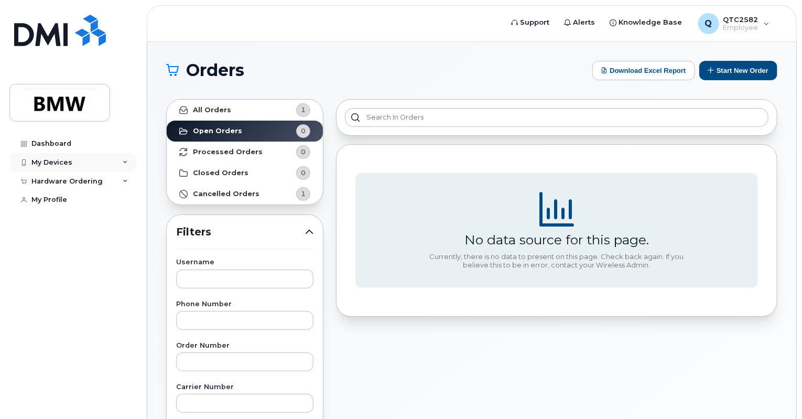
click at [115, 167] on div "My Devices" at bounding box center [72, 162] width 127 height 19
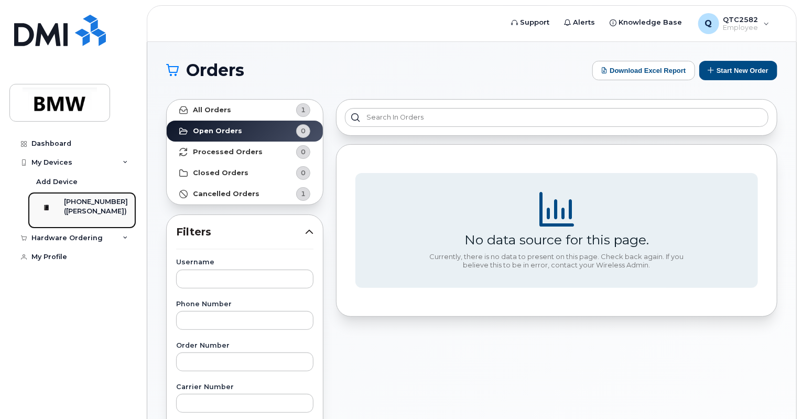
click at [100, 205] on div "[PHONE_NUMBER]" at bounding box center [96, 201] width 64 height 9
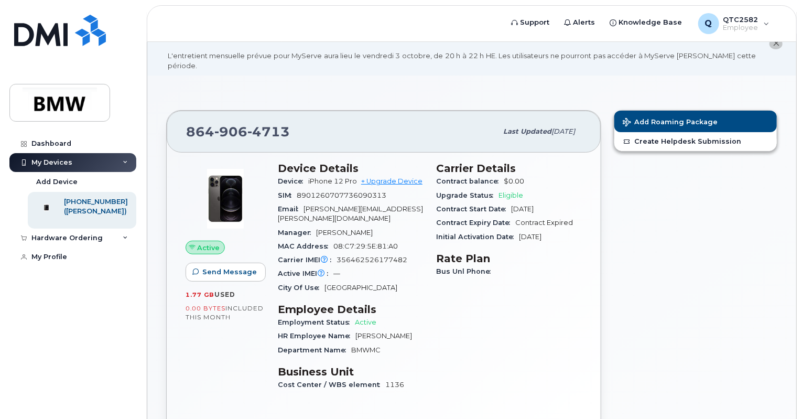
scroll to position [43, 0]
